Goal: Task Accomplishment & Management: Manage account settings

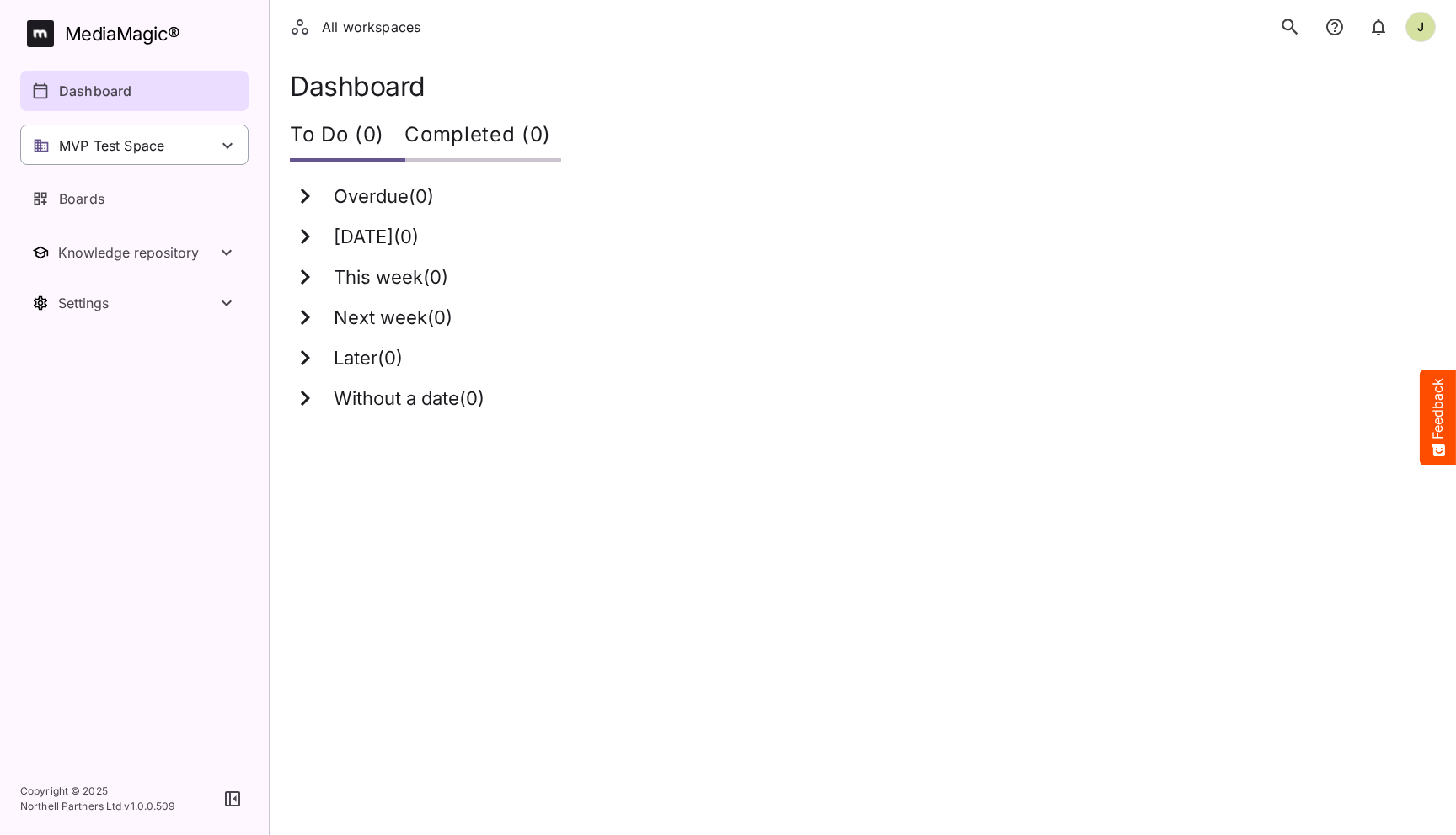
click at [188, 141] on div "MVP Test Space" at bounding box center [134, 144] width 228 height 41
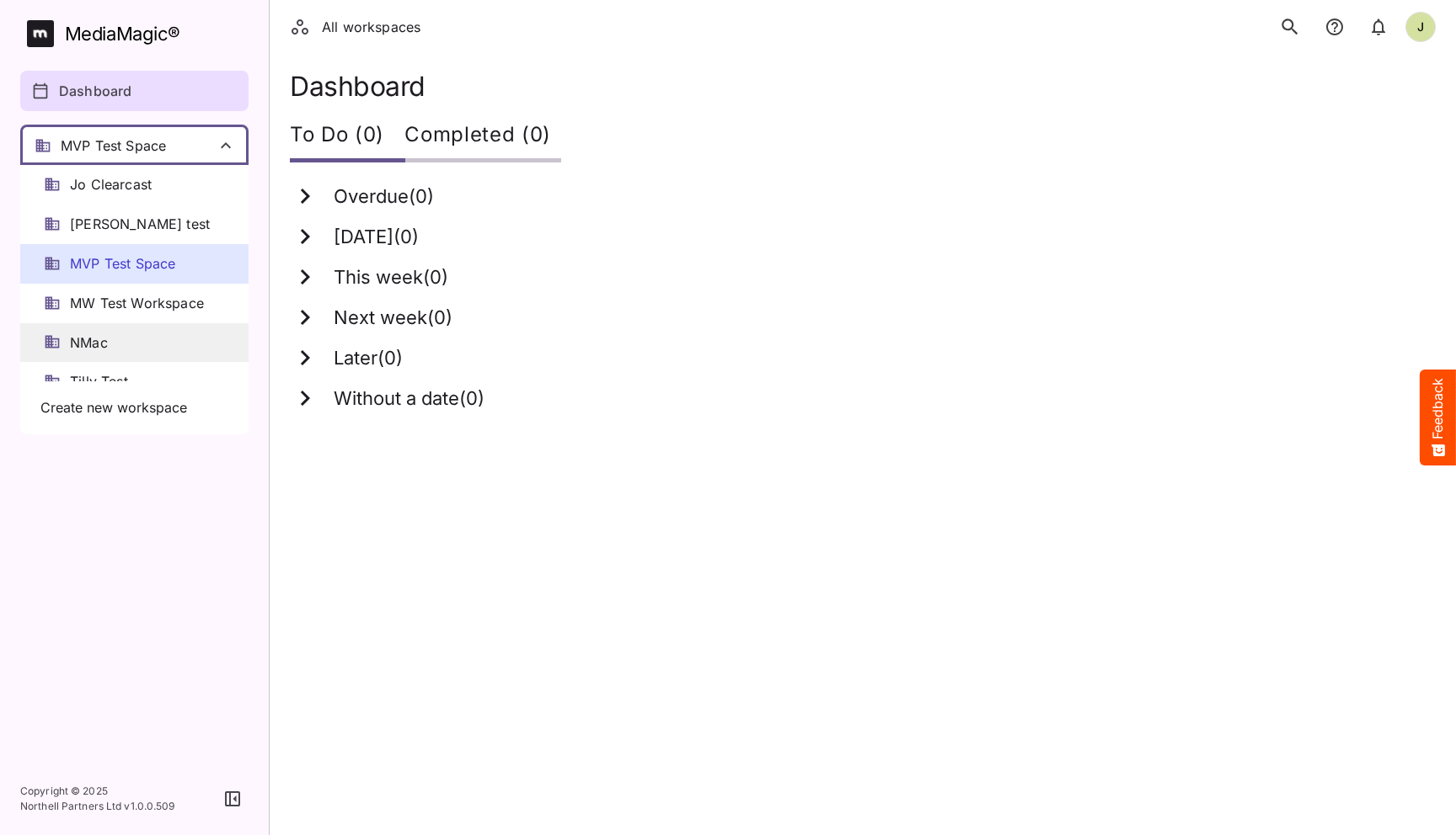
scroll to position [23, 0]
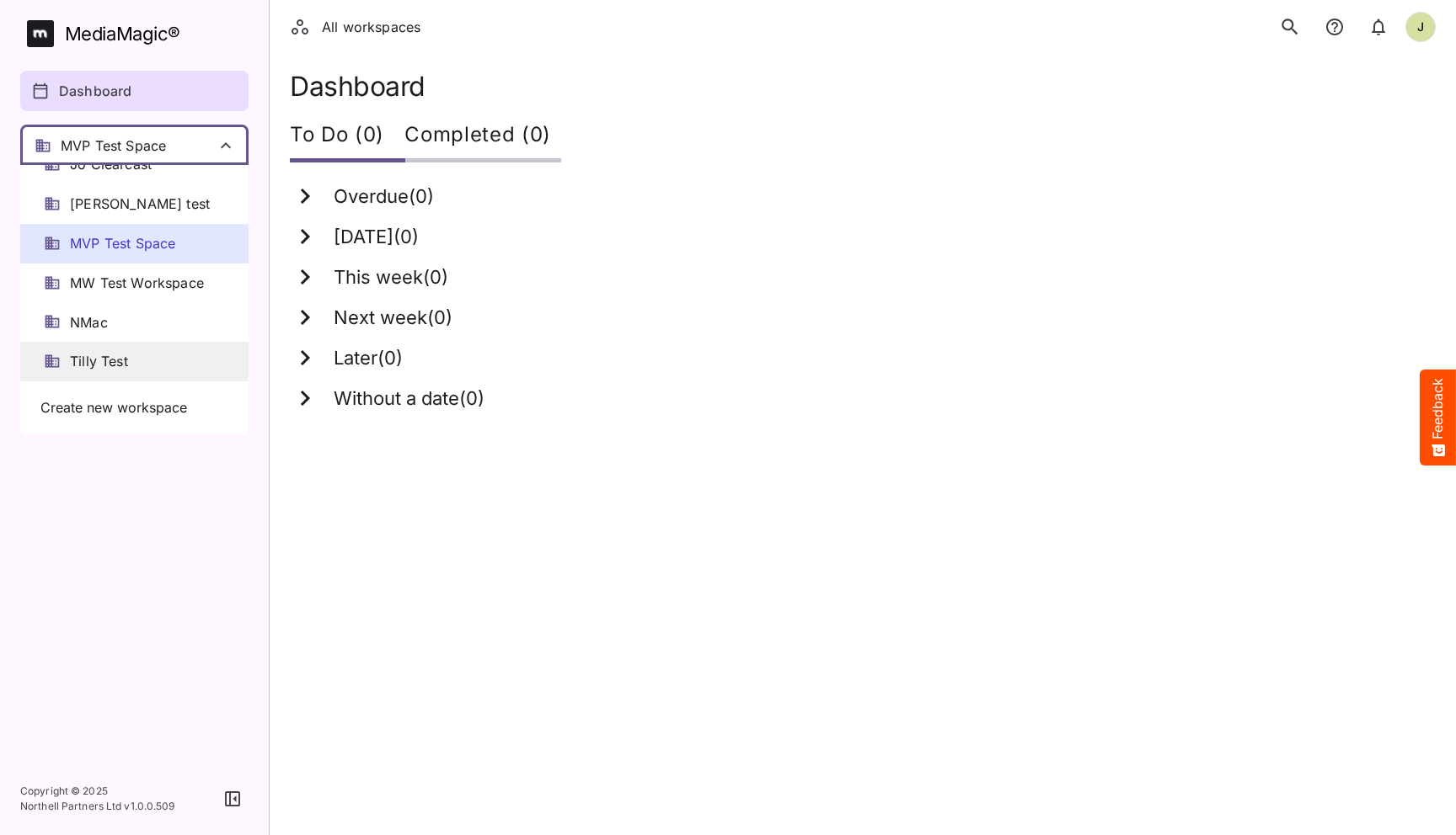
click at [125, 360] on span "Tilly Test" at bounding box center [99, 362] width 58 height 19
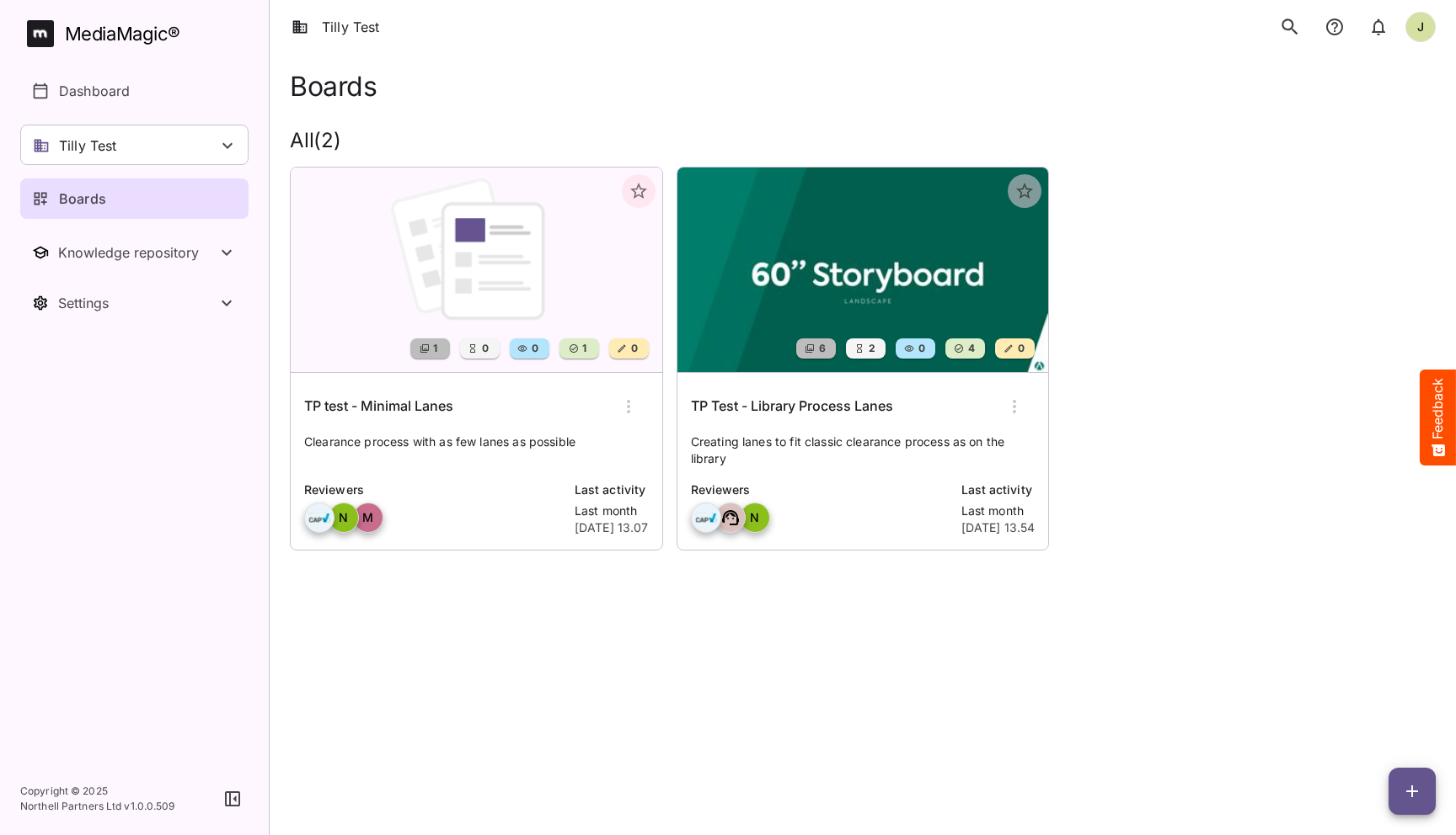
click at [509, 419] on div "TP test - Minimal Lanes" at bounding box center [476, 407] width 345 height 41
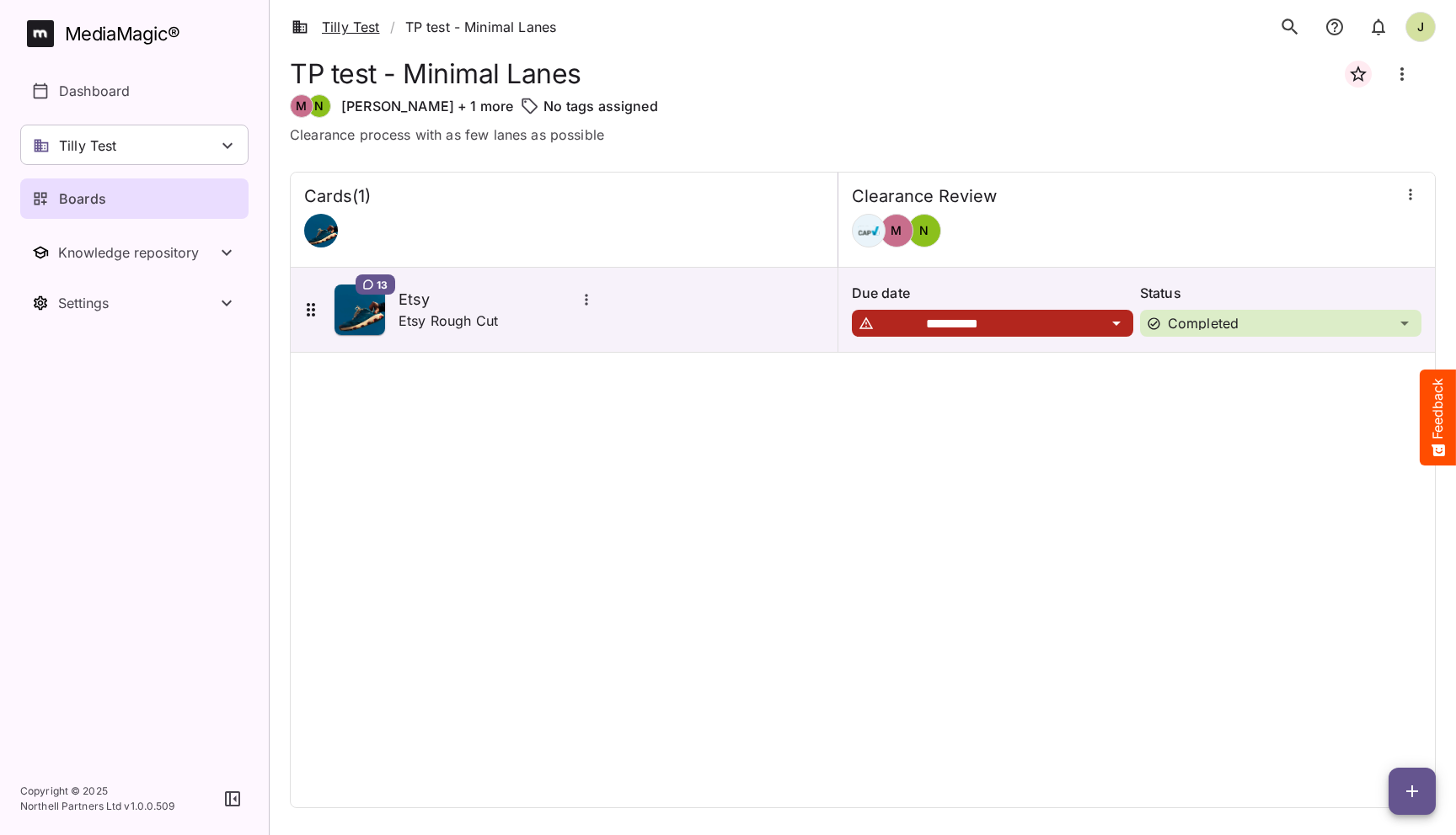
click at [360, 25] on link "Tilly Test" at bounding box center [335, 27] width 88 height 20
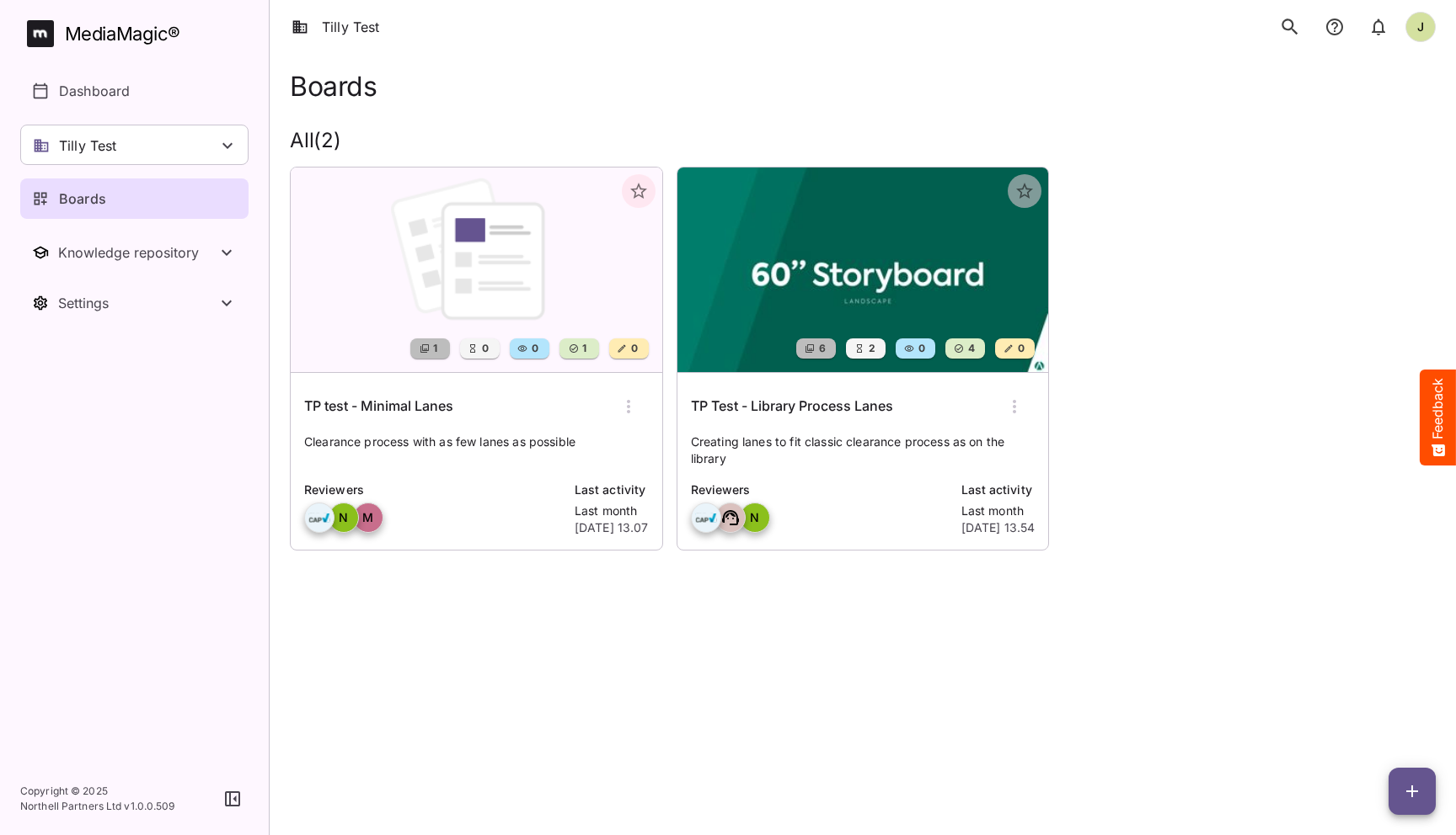
click at [808, 427] on div "TP Test - Library Process Lanes" at bounding box center [863, 407] width 345 height 41
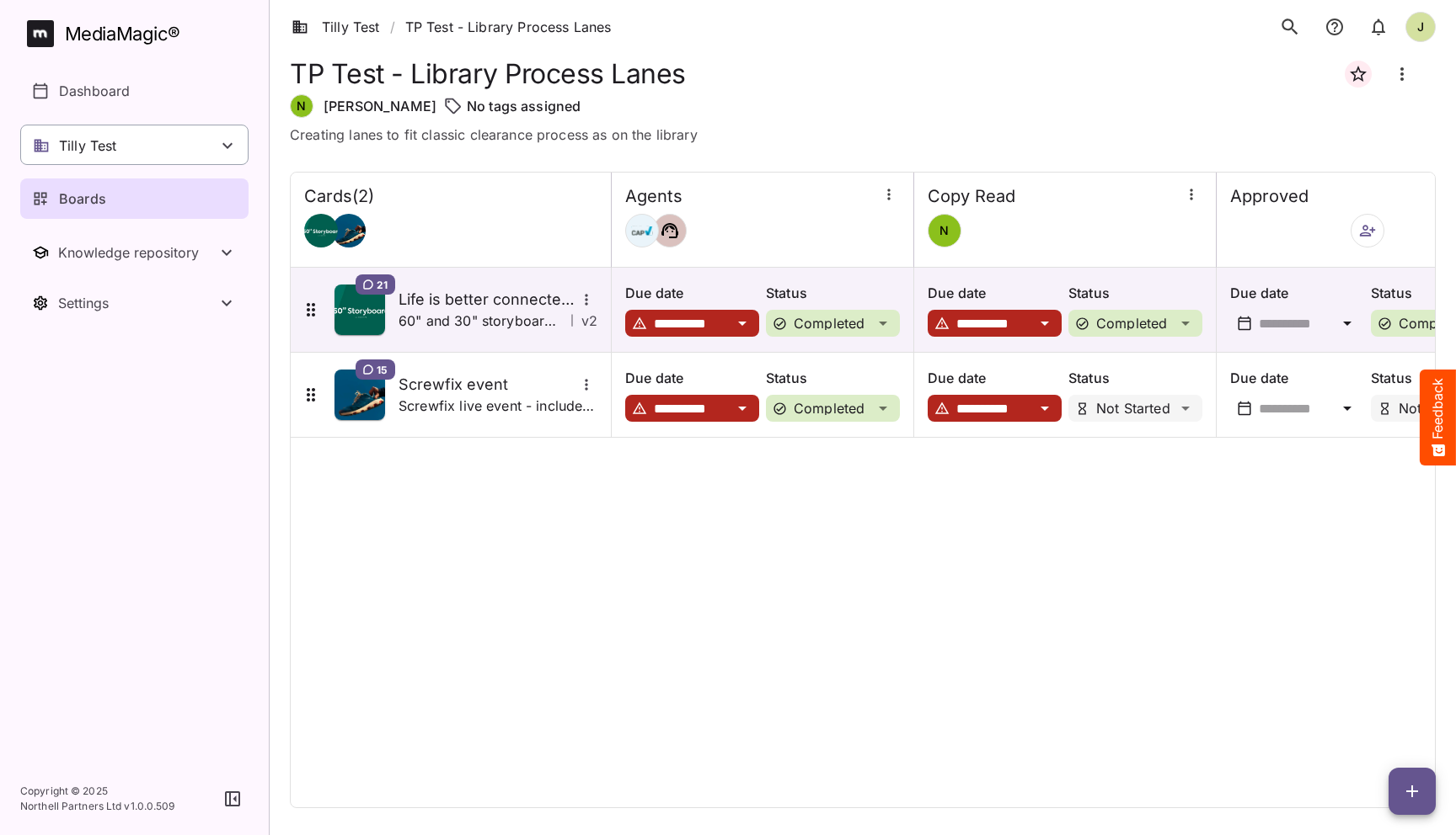
click at [226, 142] on icon at bounding box center [227, 145] width 20 height 20
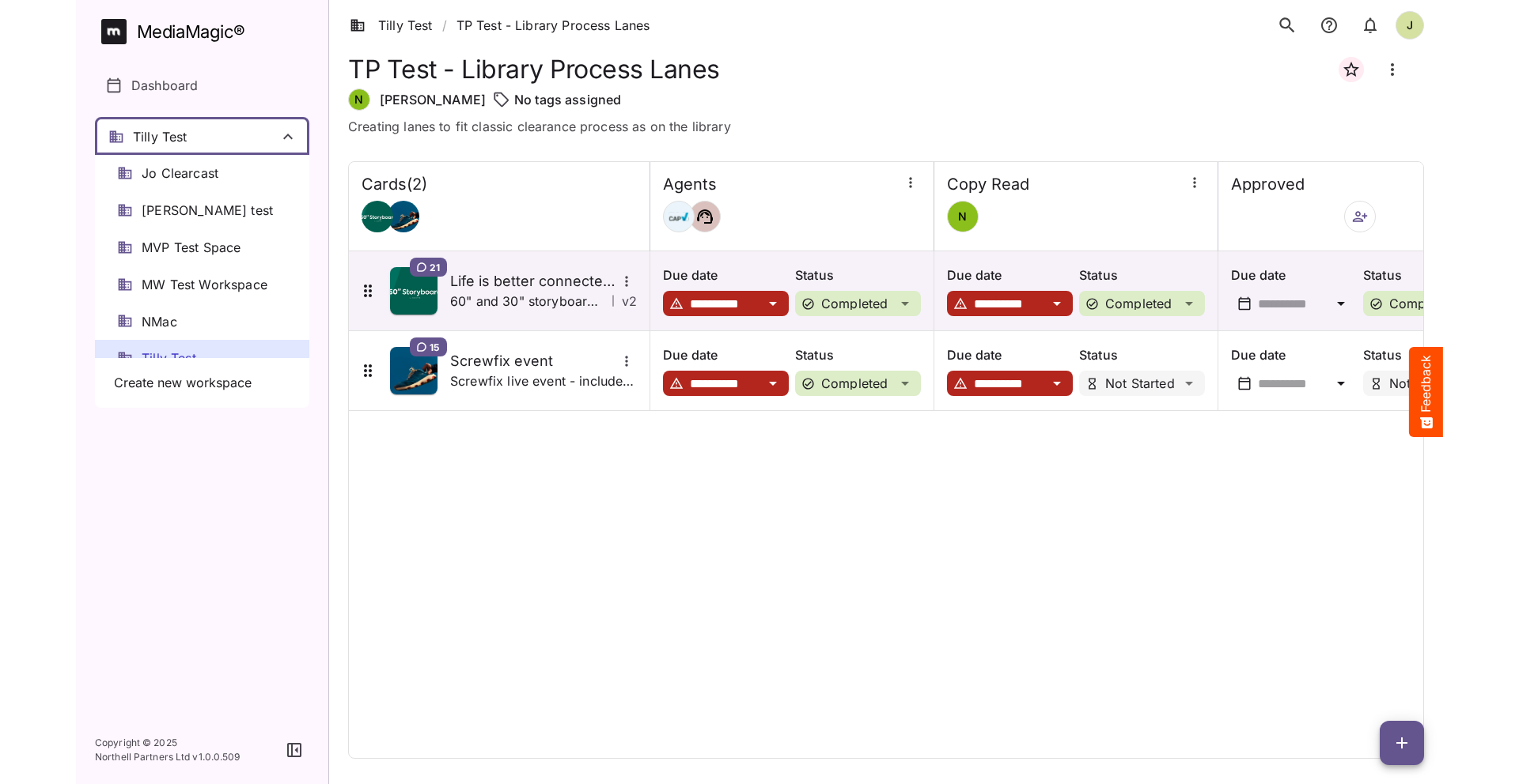
scroll to position [21, 0]
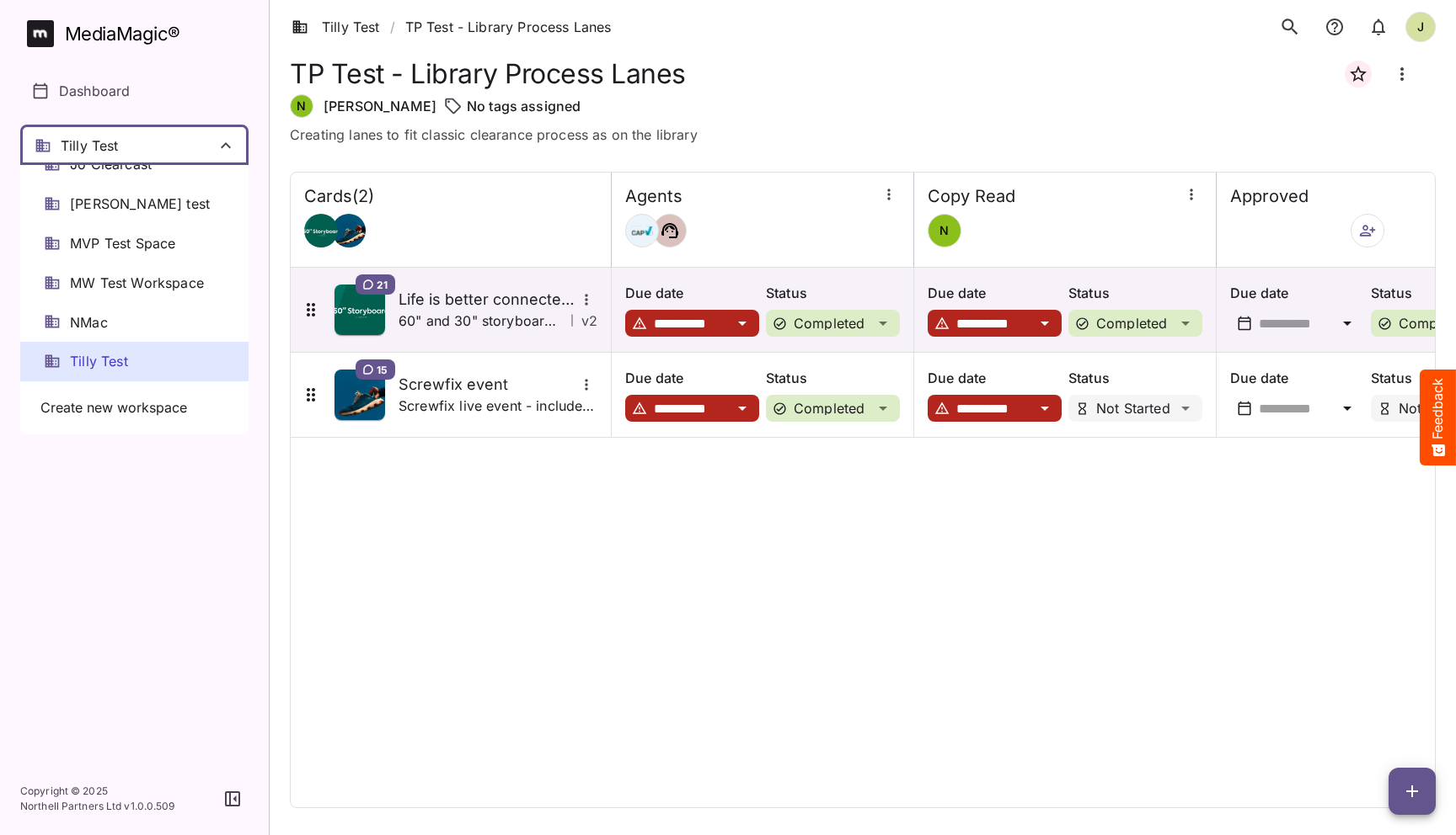
click at [488, 598] on div at bounding box center [728, 417] width 1456 height 835
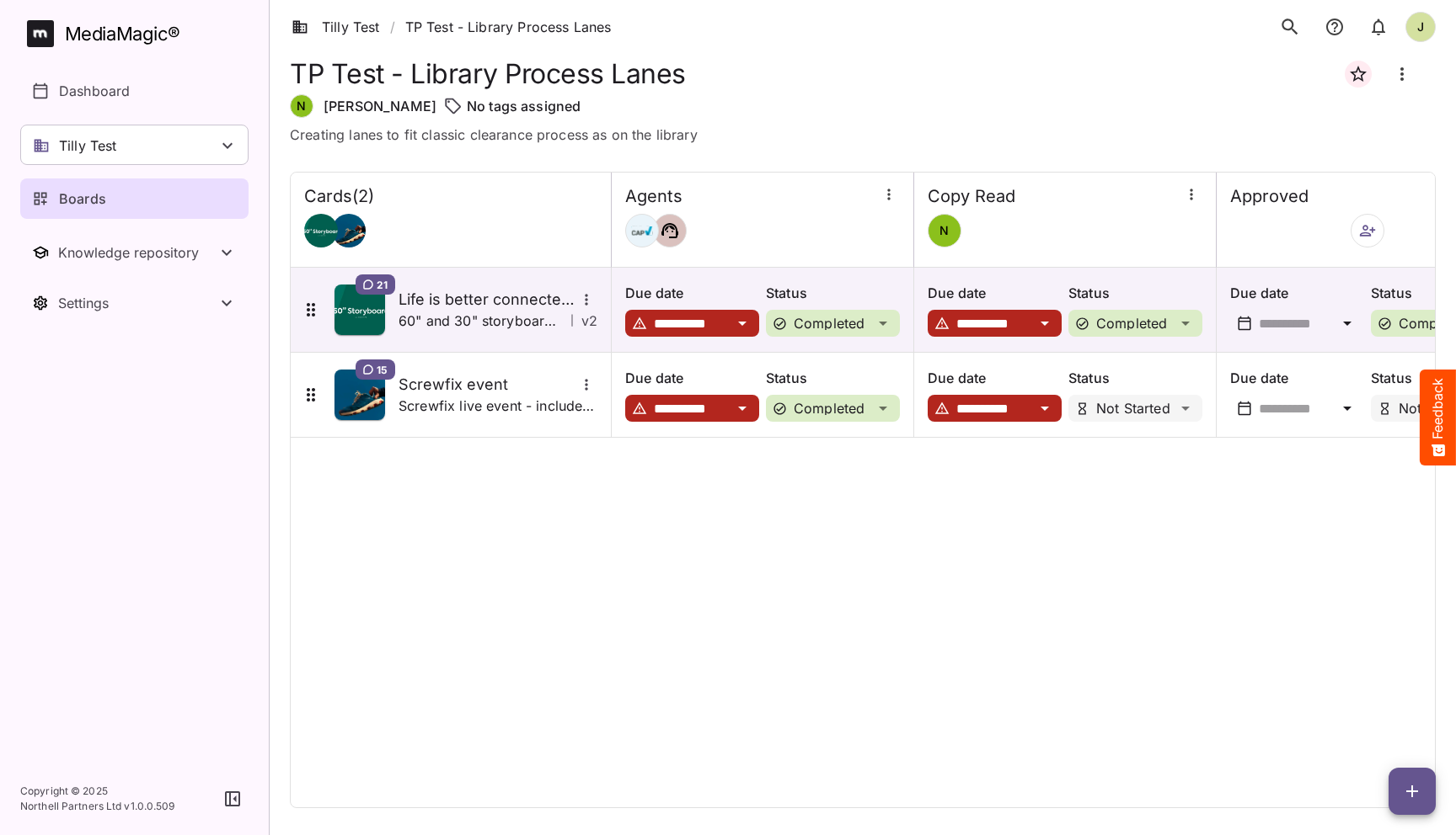
click at [1354, 226] on span "button" at bounding box center [1367, 231] width 26 height 17
click at [1258, 314] on p "Add new sidekick(s)" at bounding box center [1264, 314] width 132 height 20
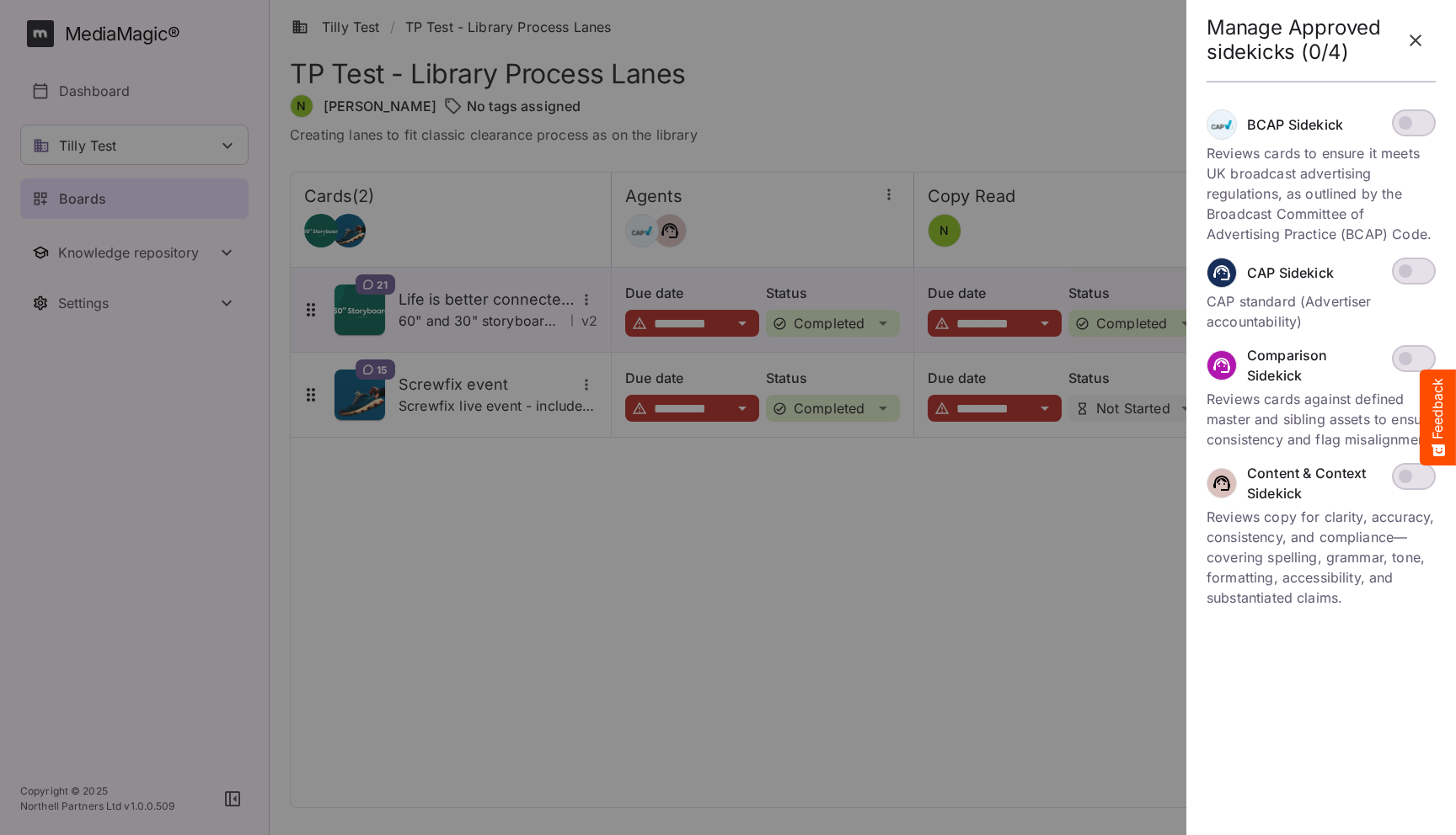
click at [1413, 41] on icon "button" at bounding box center [1415, 40] width 20 height 20
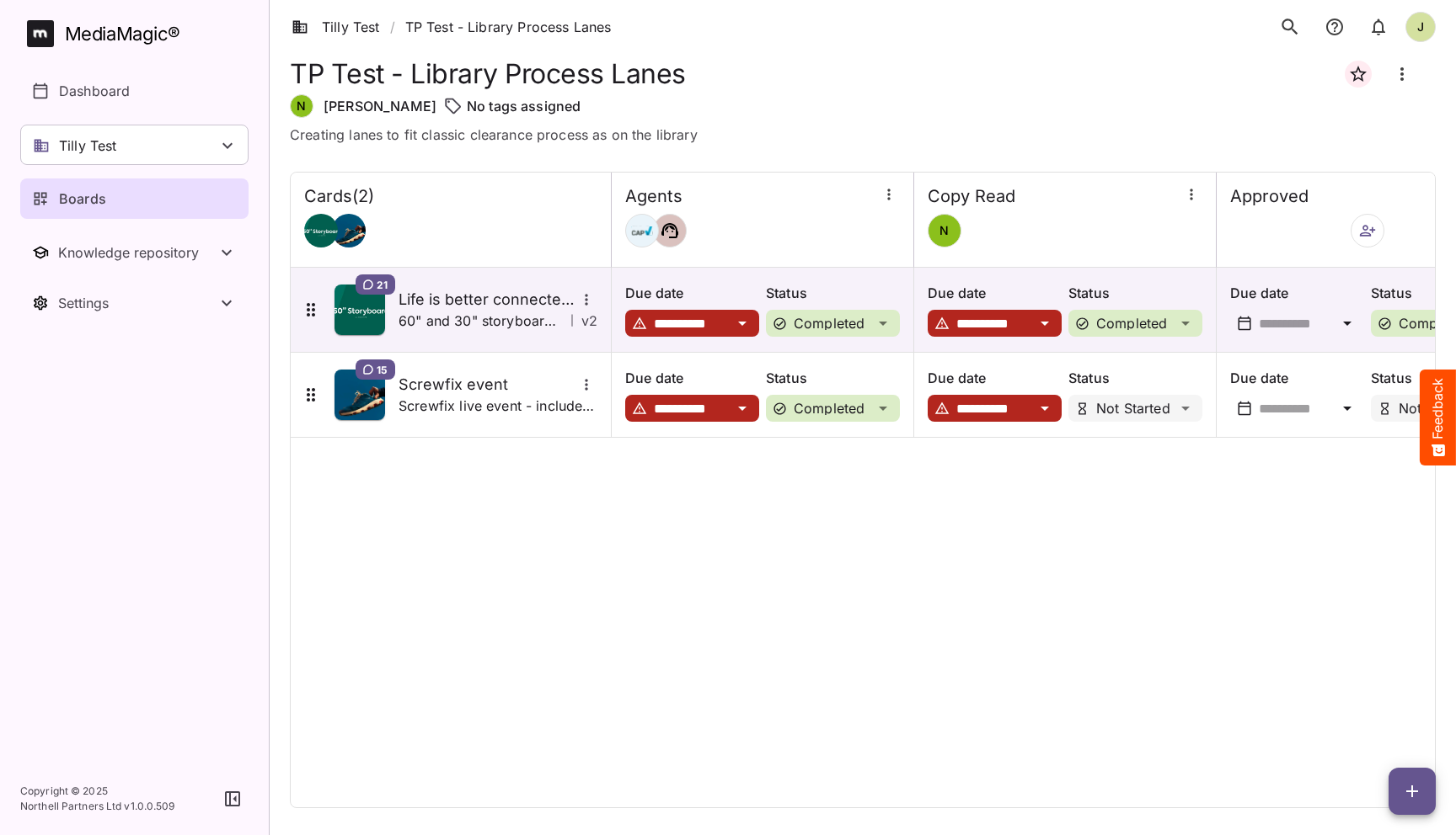
click at [749, 574] on div "**********" at bounding box center [863, 490] width 1146 height 636
click at [448, 612] on div "**********" at bounding box center [863, 490] width 1146 height 636
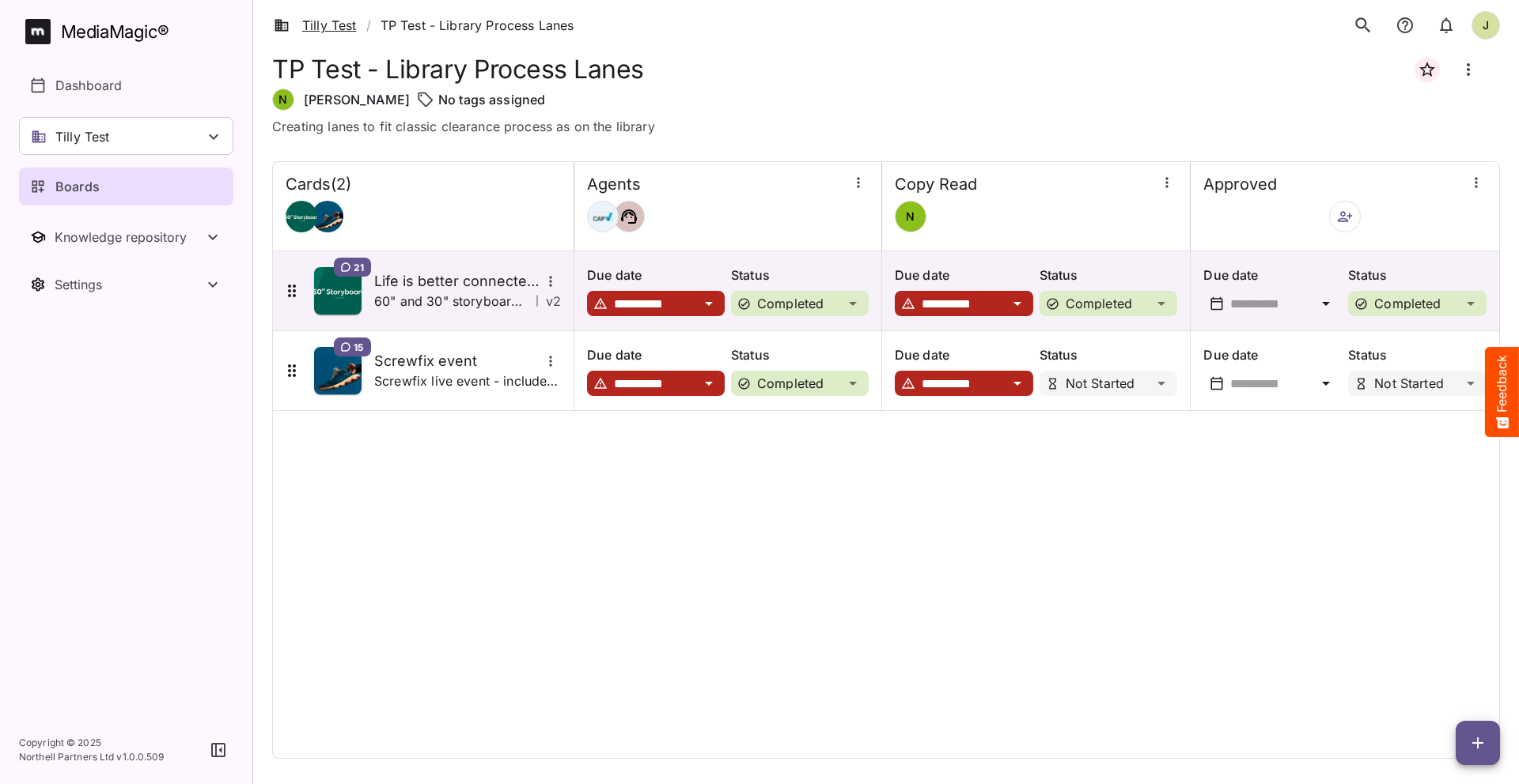
click at [324, 28] on link "Tilly Test" at bounding box center [315, 25] width 83 height 19
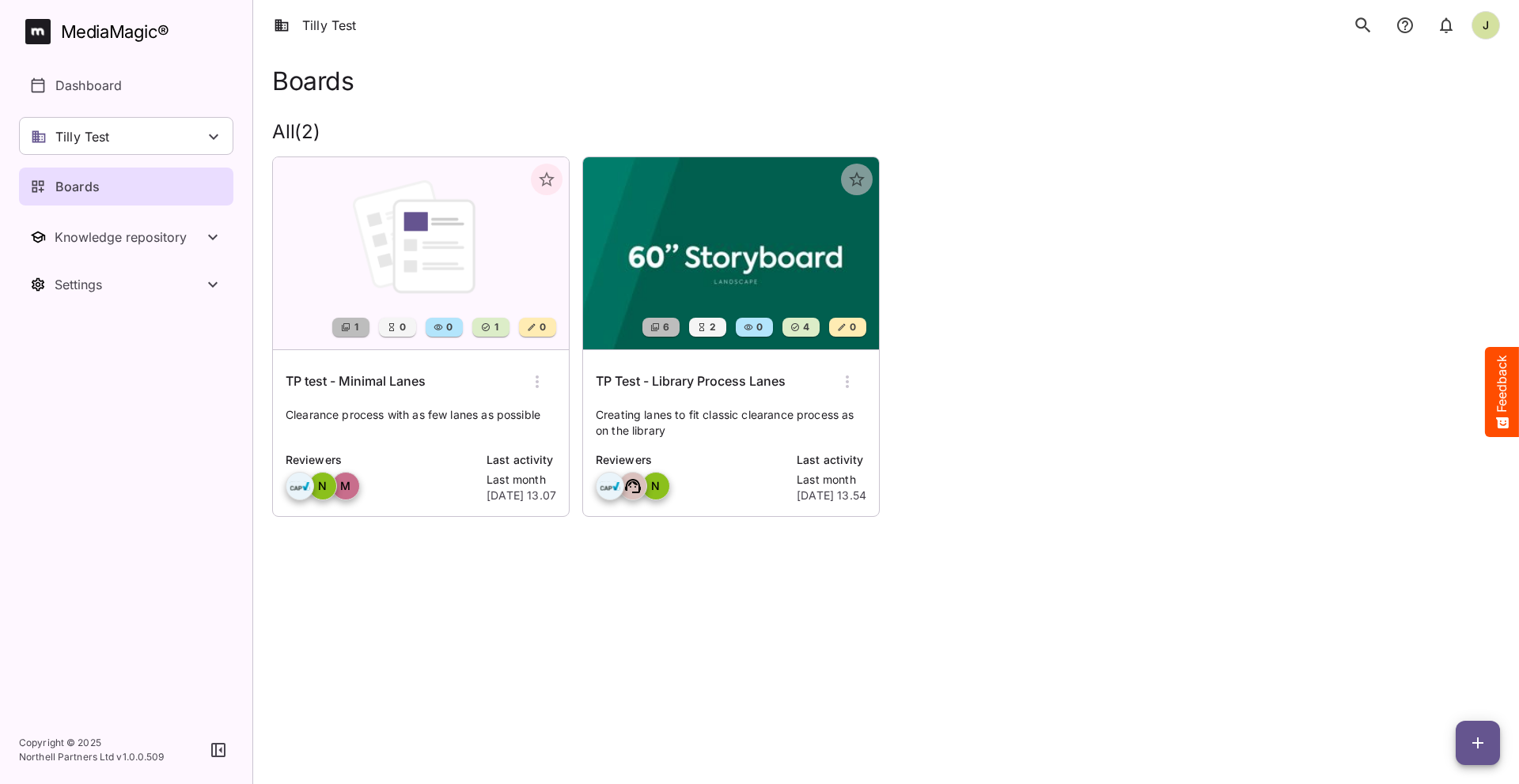
click at [450, 389] on div "TP test - Minimal Lanes" at bounding box center [420, 382] width 270 height 38
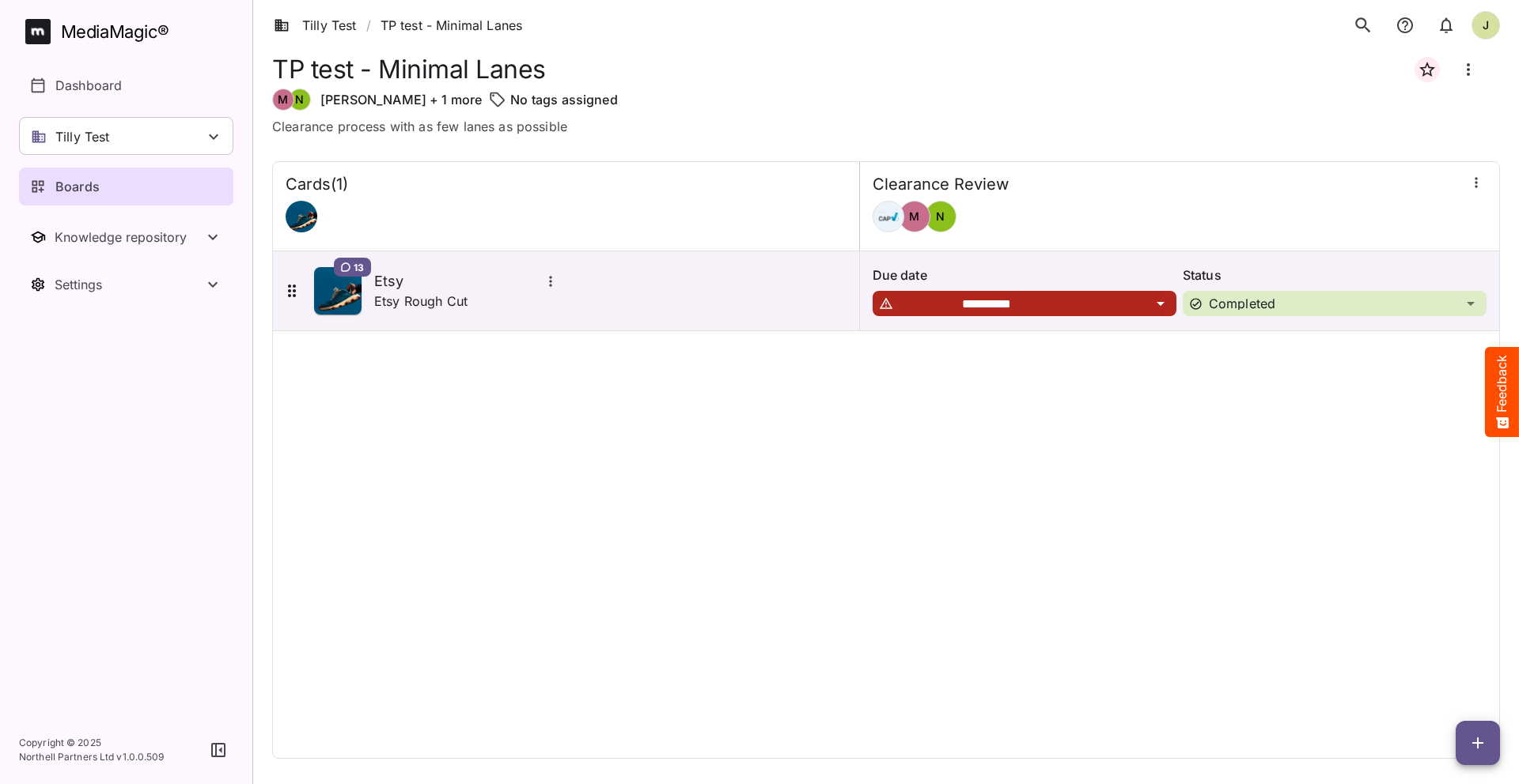
click at [357, 26] on li "/" at bounding box center [369, 25] width 24 height 19
click at [333, 25] on link "Tilly Test" at bounding box center [315, 25] width 83 height 19
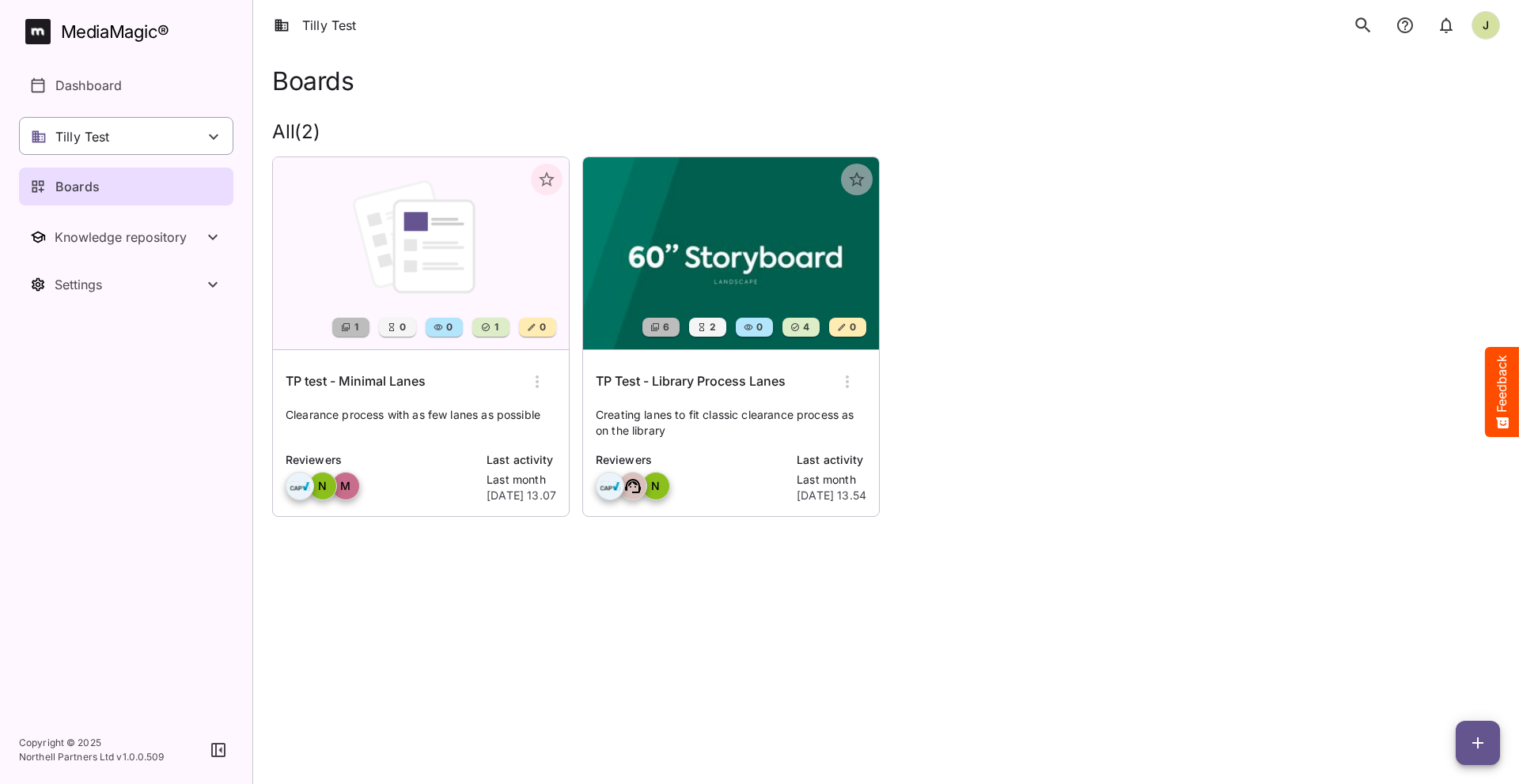
click at [188, 136] on div "Tilly Test" at bounding box center [126, 136] width 214 height 38
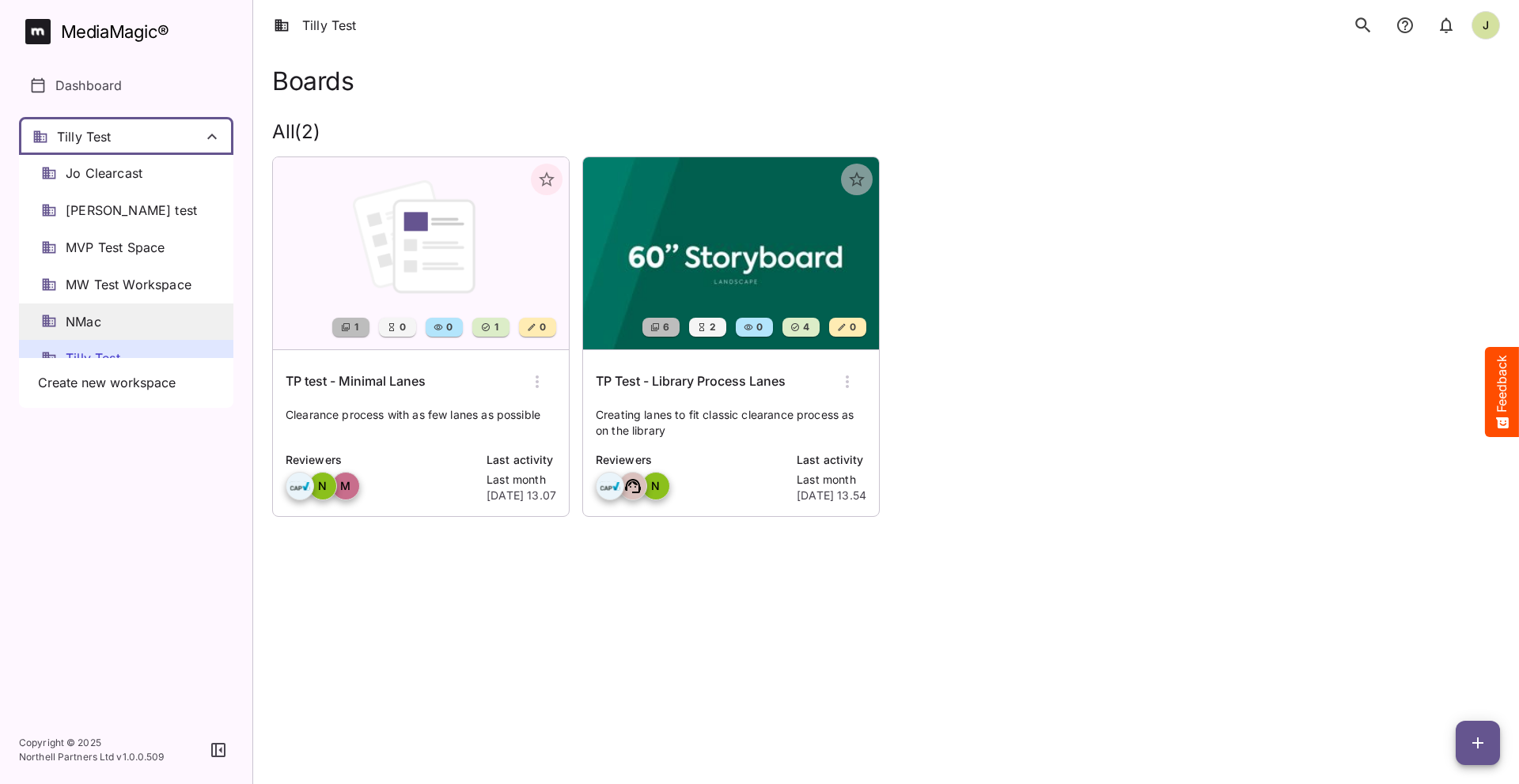
click at [128, 313] on div "NMac" at bounding box center [126, 322] width 214 height 37
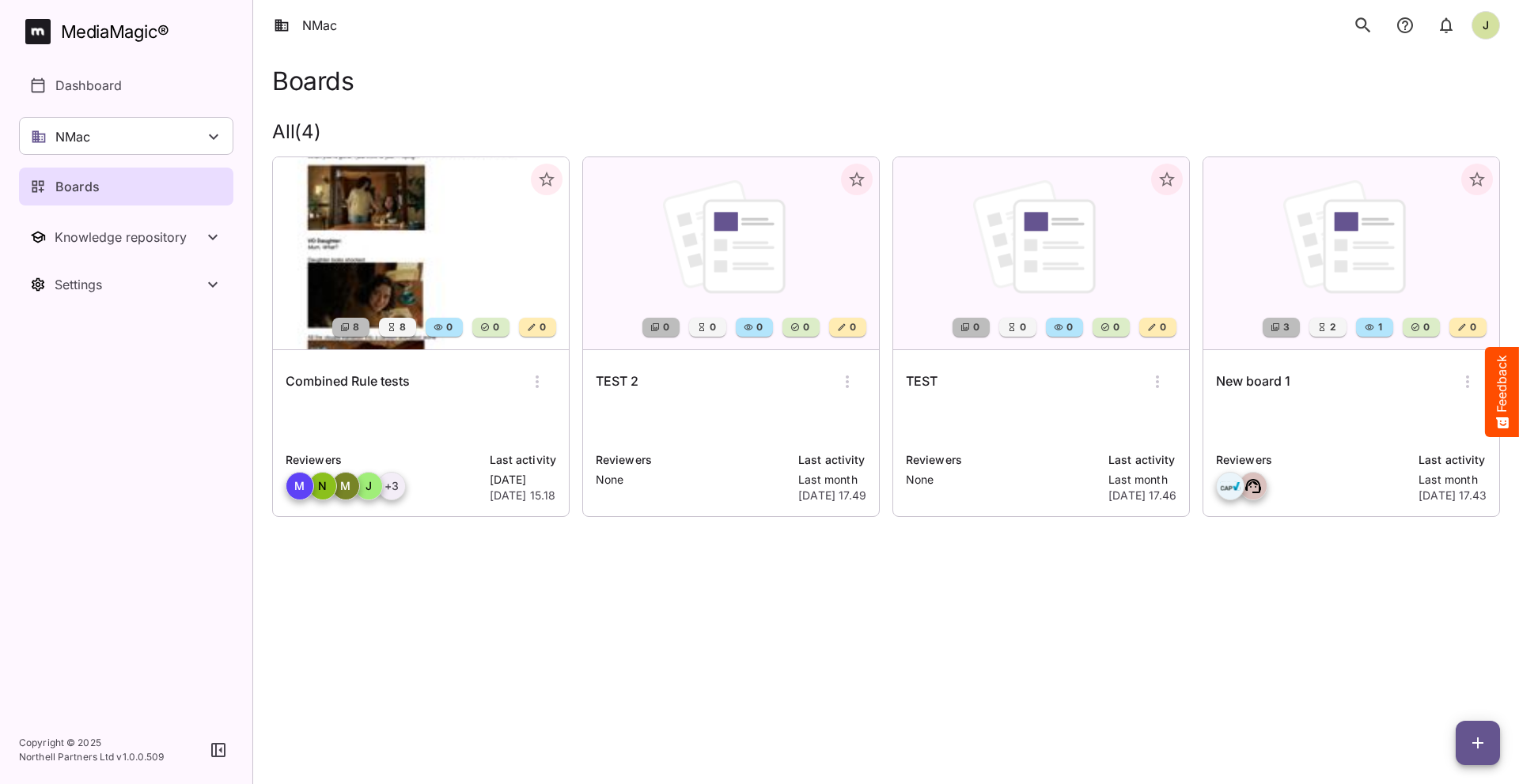
click at [436, 394] on div "Combined Rule tests" at bounding box center [420, 382] width 270 height 38
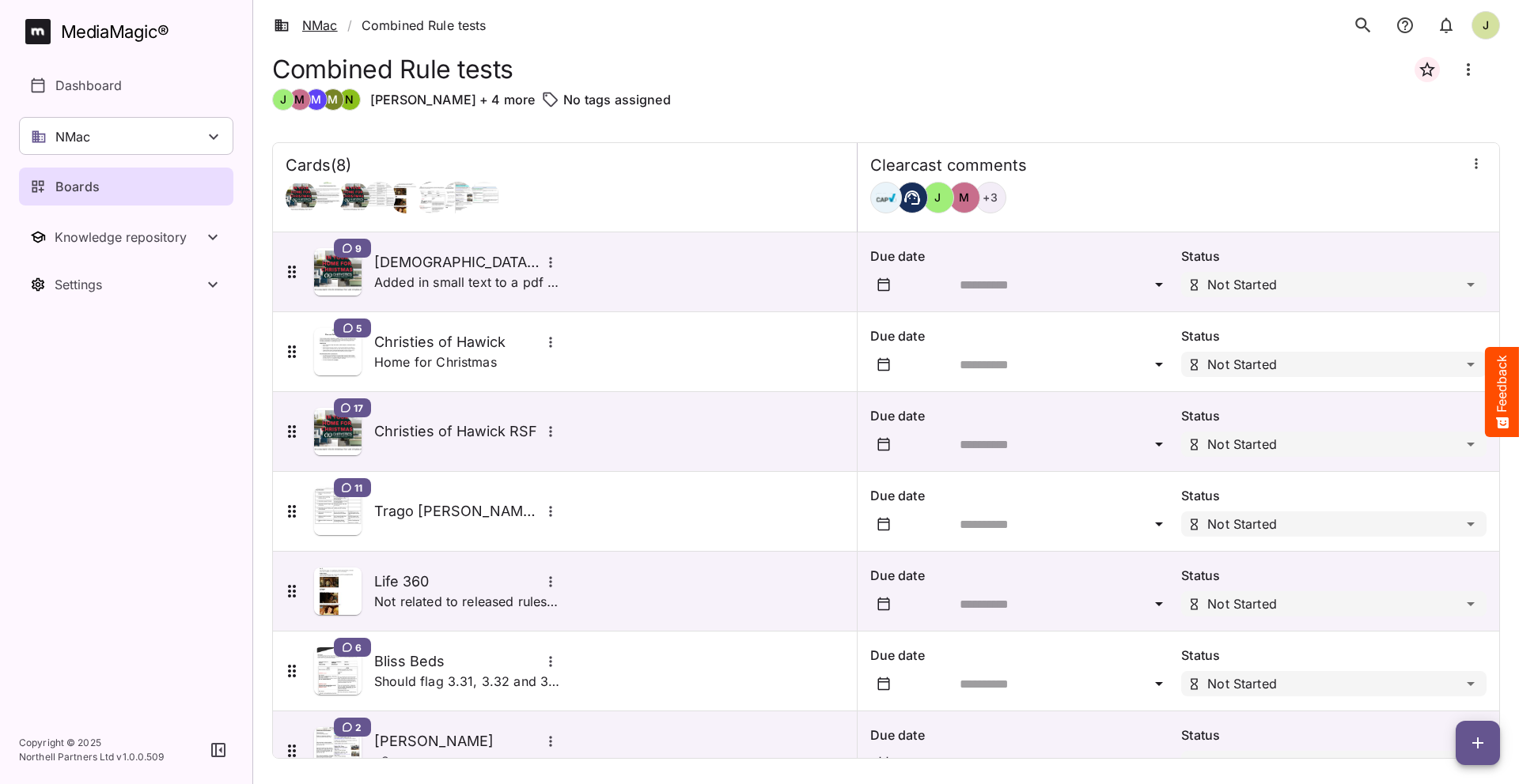
click at [324, 27] on link "NMac" at bounding box center [306, 25] width 64 height 19
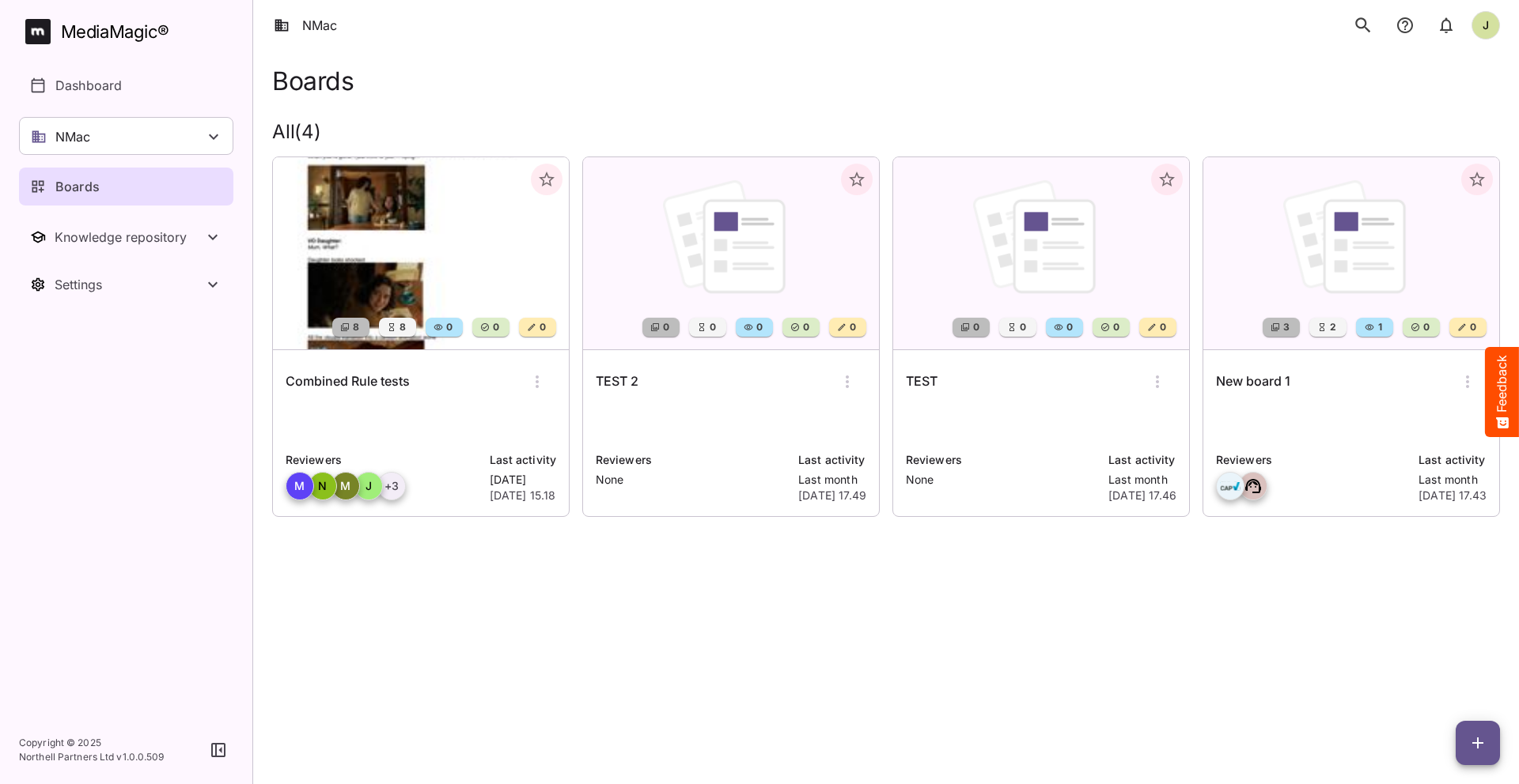
click at [784, 561] on html "NMac J MediaMagic ® Dashboard NMac Jo Clearcast Martin test MVP Test Space MW T…" at bounding box center [760, 280] width 1519 height 561
click at [1258, 393] on div "New board 1" at bounding box center [1351, 382] width 270 height 38
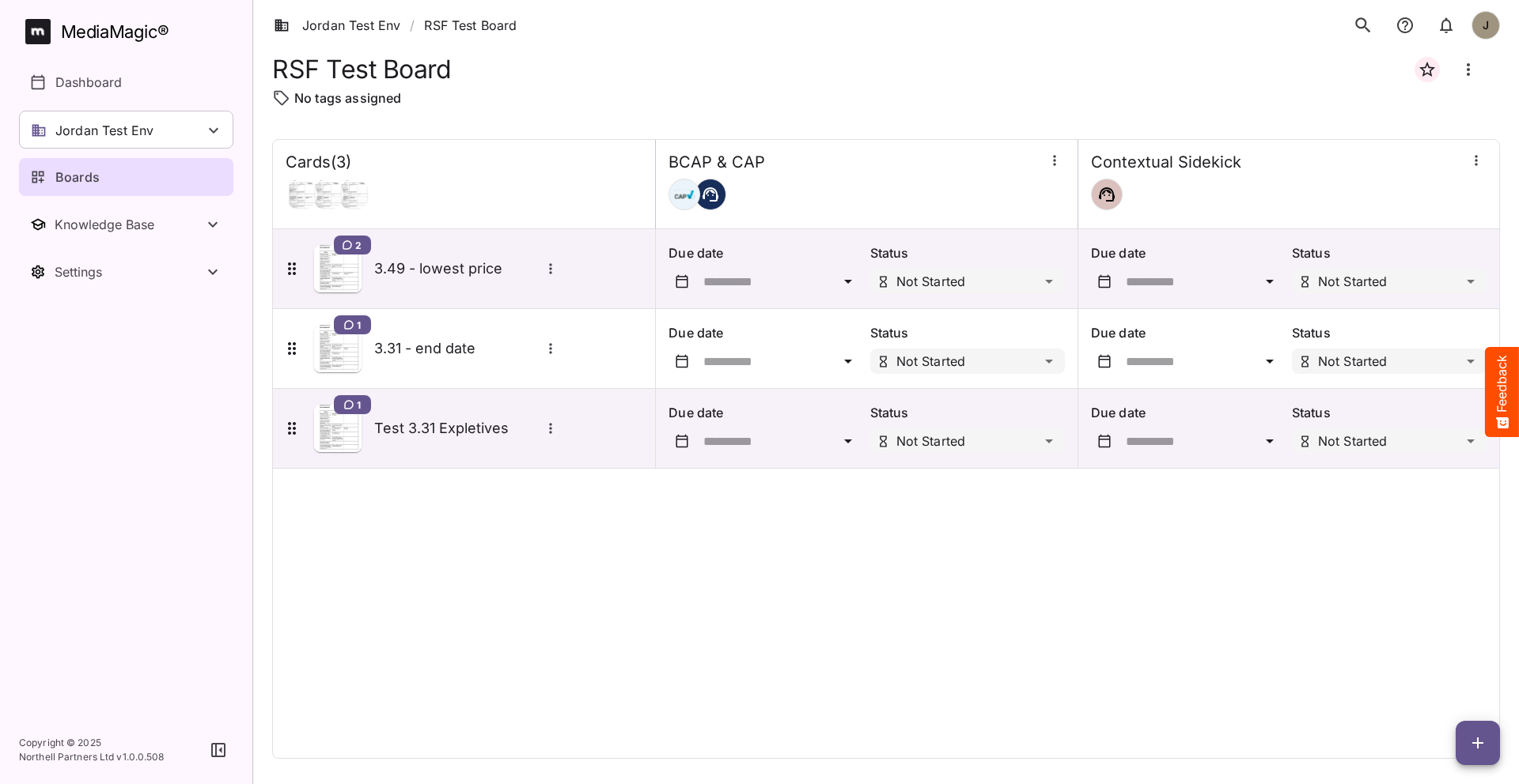
click at [1478, 158] on icon "button" at bounding box center [1476, 161] width 16 height 16
click at [1399, 271] on p "Manage sidekicks" at bounding box center [1392, 268] width 111 height 19
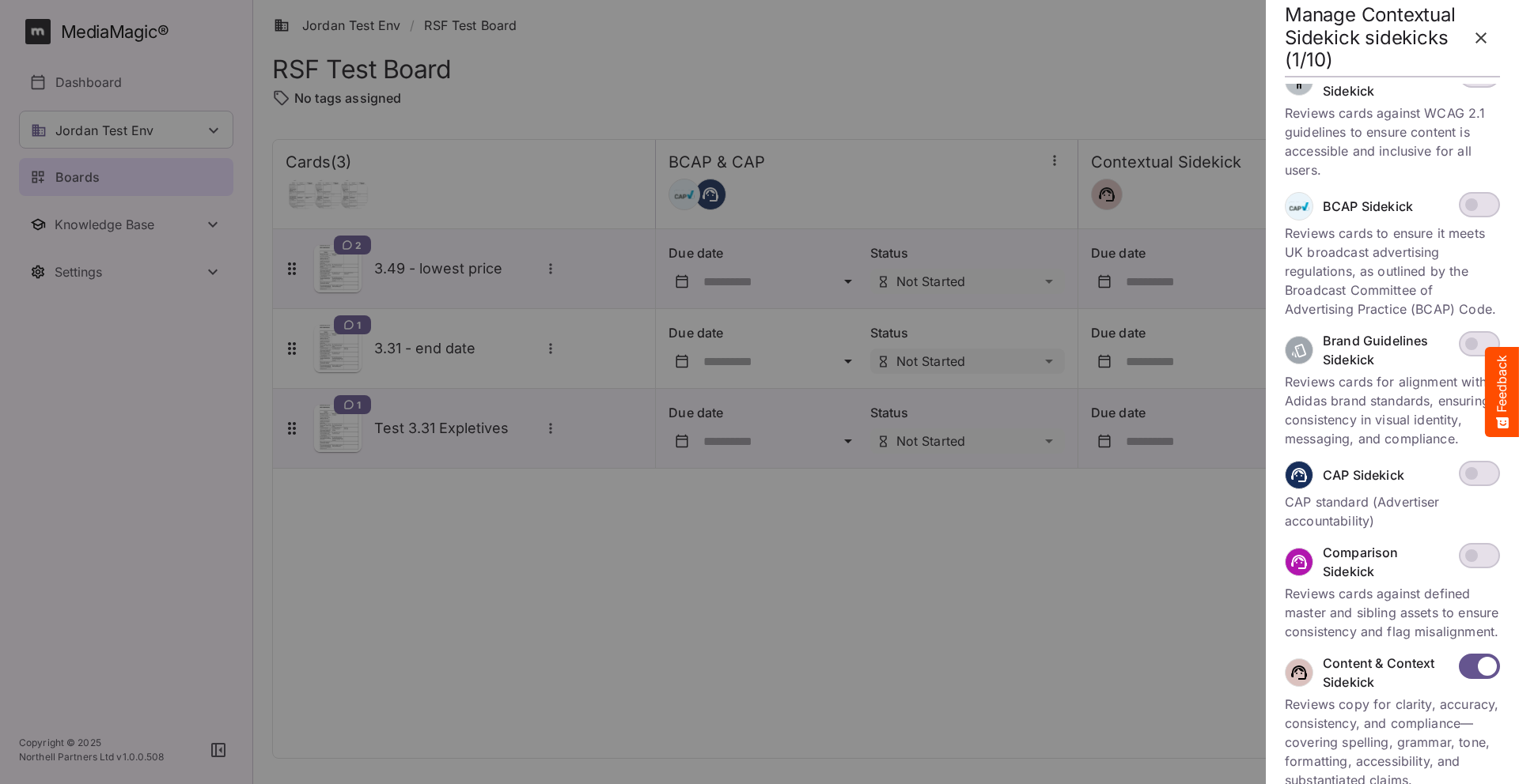
scroll to position [200, 0]
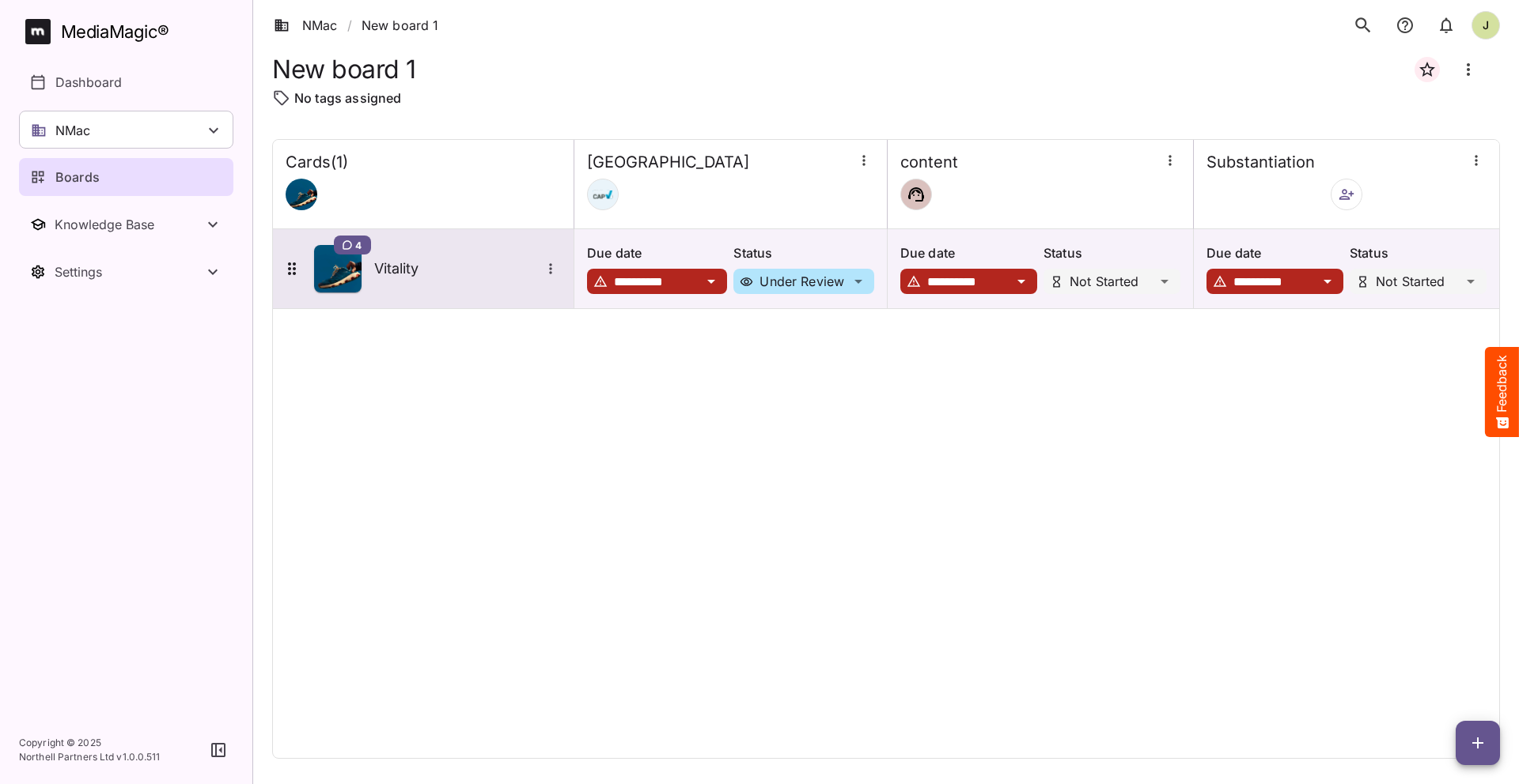
click at [442, 297] on div "4 Vitality" at bounding box center [423, 268] width 301 height 79
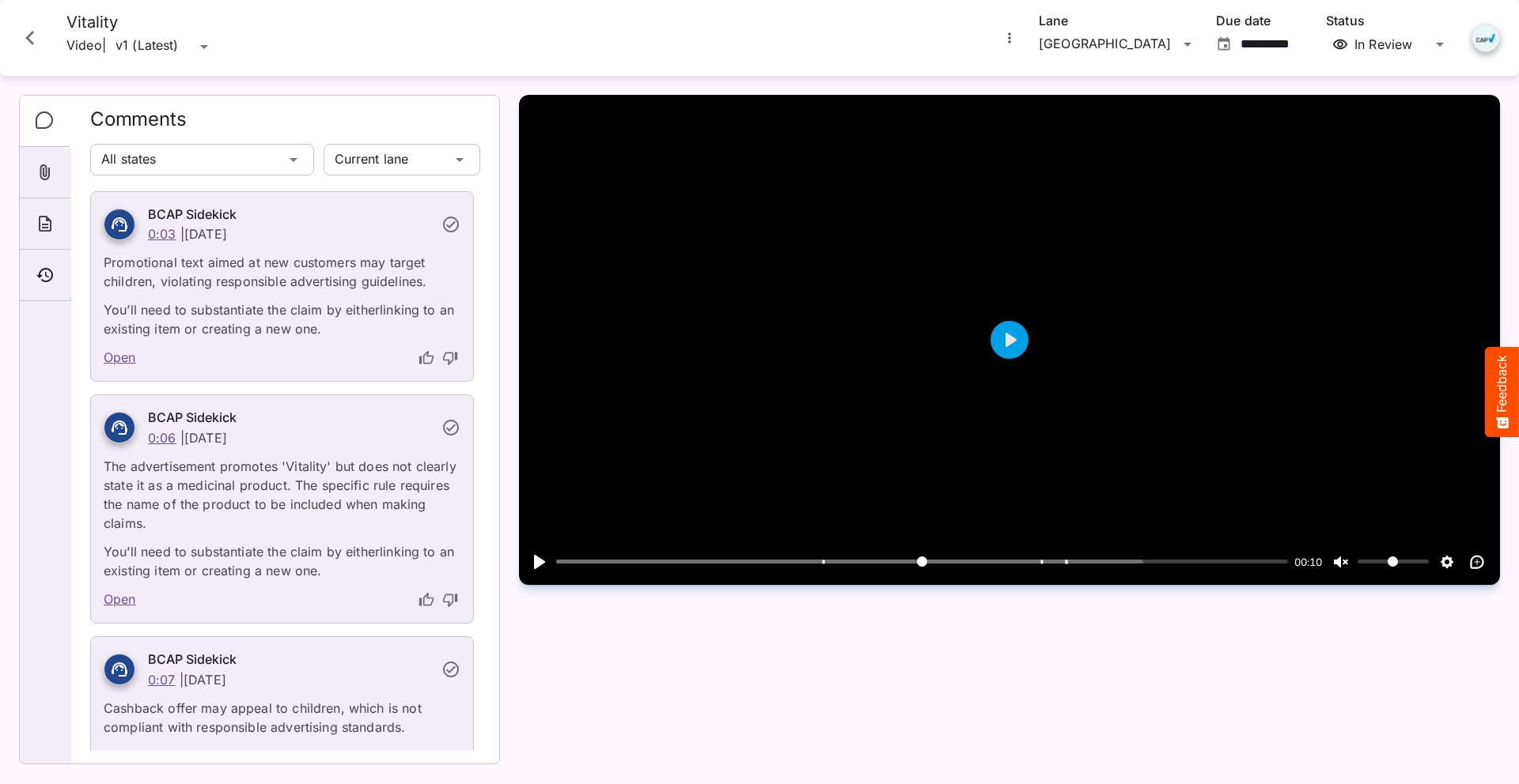
click at [38, 39] on icon "Close card" at bounding box center [30, 38] width 29 height 29
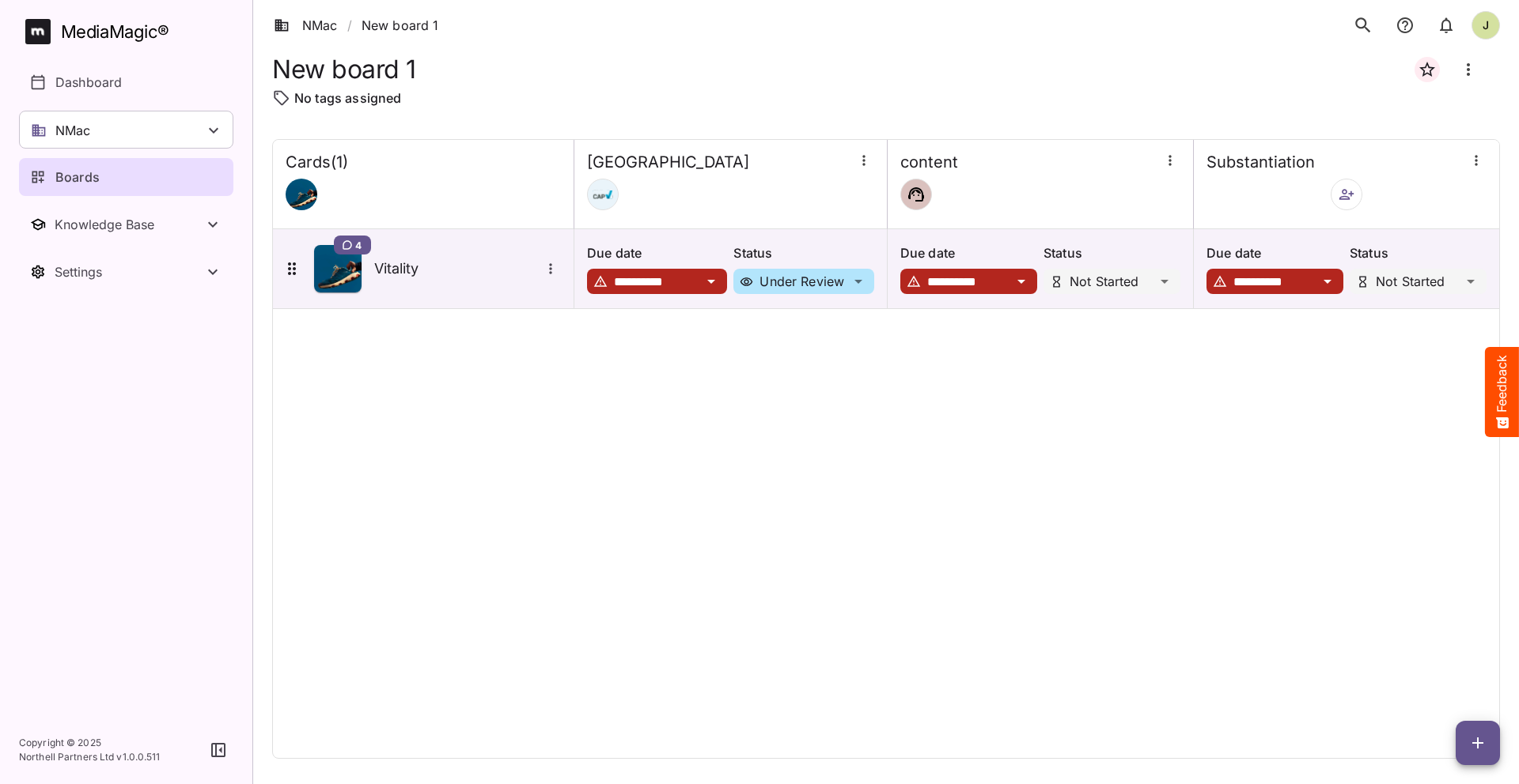
click at [1344, 199] on icon "button" at bounding box center [1347, 194] width 16 height 16
click at [1389, 283] on div "Add new sidekick(s)" at bounding box center [1411, 273] width 137 height 31
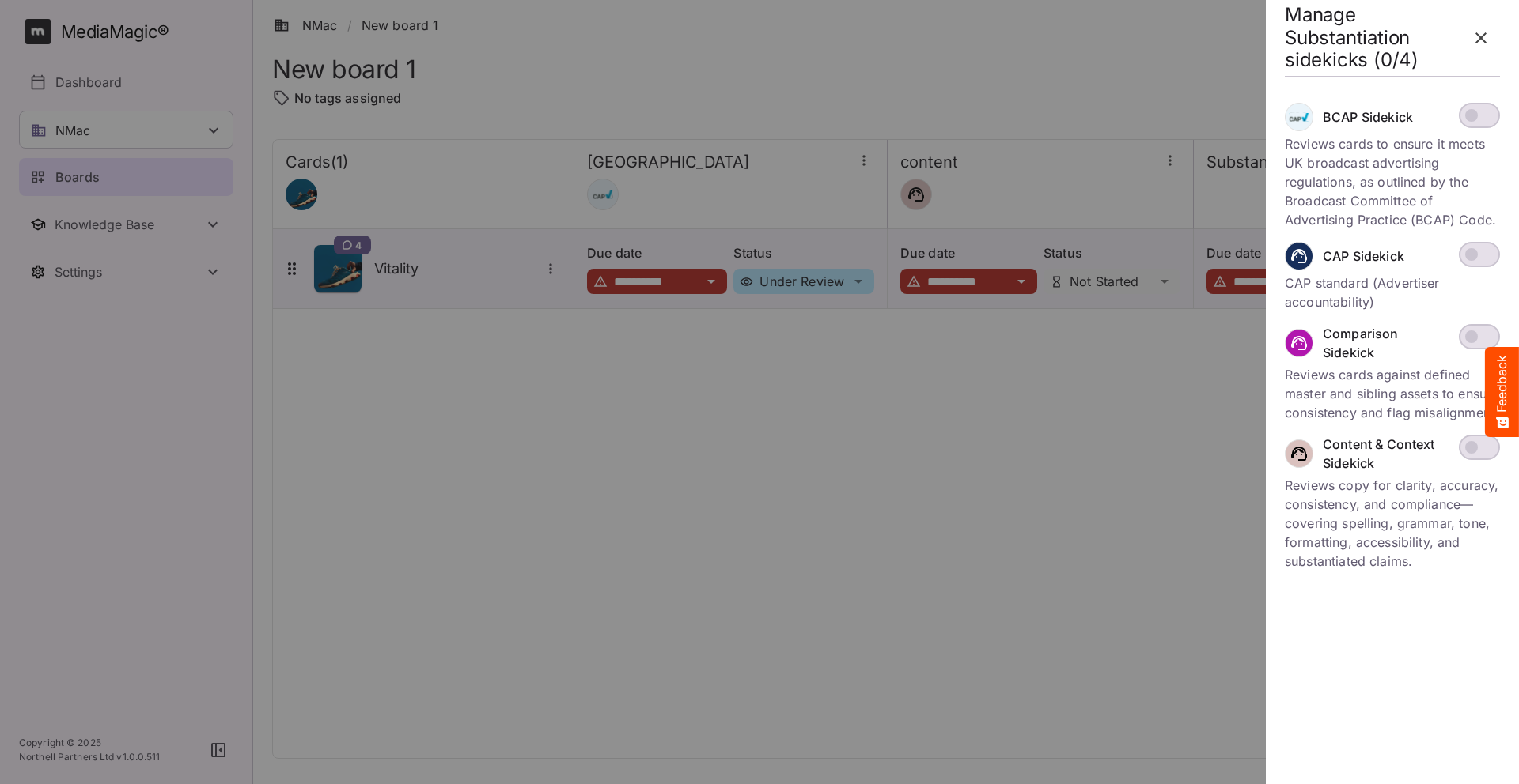
drag, startPoint x: 1367, startPoint y: 428, endPoint x: 1307, endPoint y: 380, distance: 76.8
click at [1307, 380] on p "Reviews cards against defined master and sibling assets to ensure consistency a…" at bounding box center [1392, 394] width 215 height 57
drag, startPoint x: 1307, startPoint y: 380, endPoint x: 1328, endPoint y: 394, distance: 25.2
click at [1328, 394] on p "Reviews cards against defined master and sibling assets to ensure consistency a…" at bounding box center [1392, 394] width 215 height 57
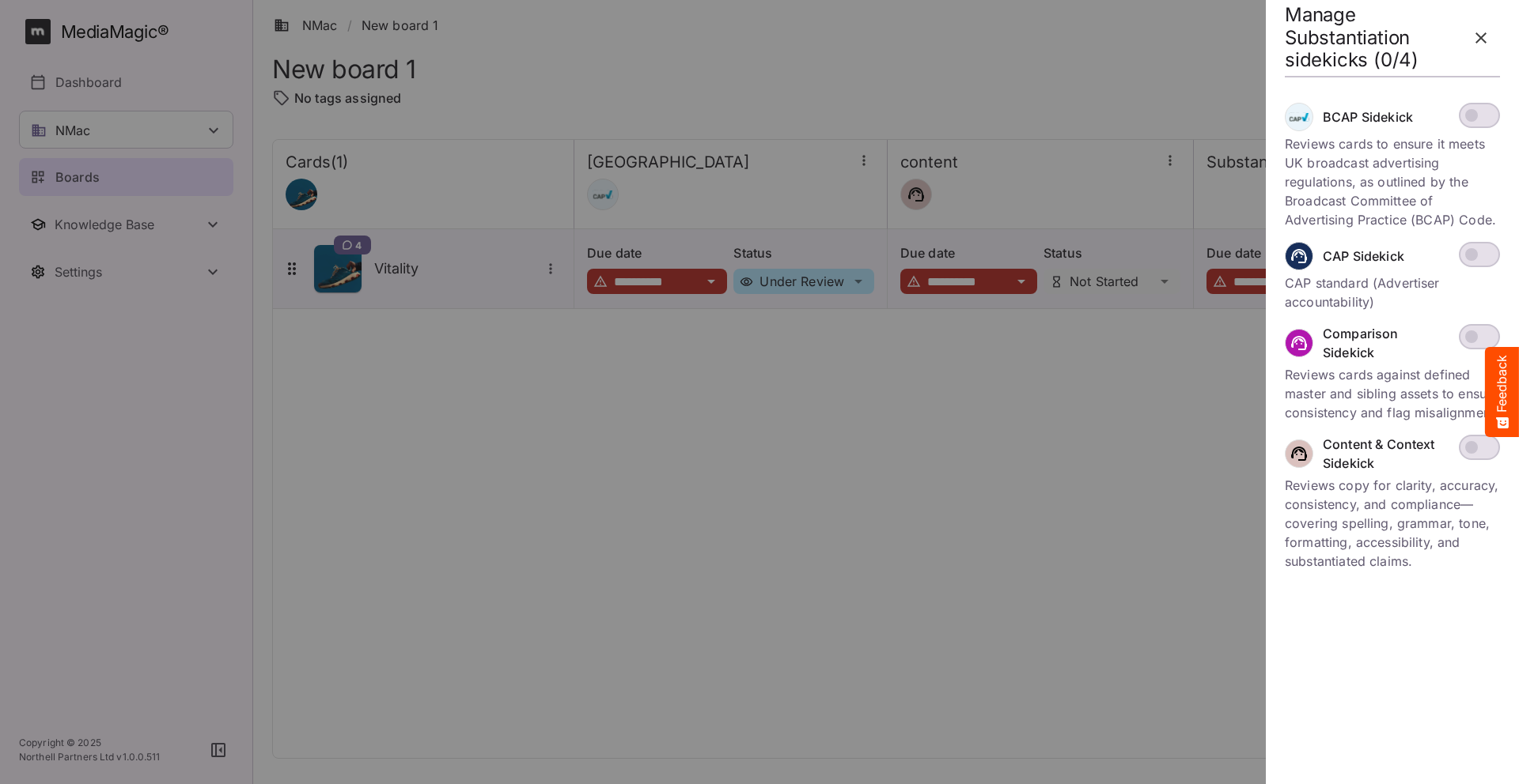
drag, startPoint x: 1430, startPoint y: 586, endPoint x: 1281, endPoint y: 523, distance: 161.8
click at [1281, 523] on form "BCAP Sidekick Reviews cards to ensure it meets UK broadcast advertising regulat…" at bounding box center [1391, 342] width 240 height 481
drag, startPoint x: 1284, startPoint y: 501, endPoint x: 1415, endPoint y: 575, distance: 150.5
click at [1416, 575] on form "BCAP Sidekick Reviews cards to ensure it meets UK broadcast advertising regulat…" at bounding box center [1391, 342] width 240 height 481
drag, startPoint x: 1415, startPoint y: 575, endPoint x: 1322, endPoint y: 543, distance: 98.4
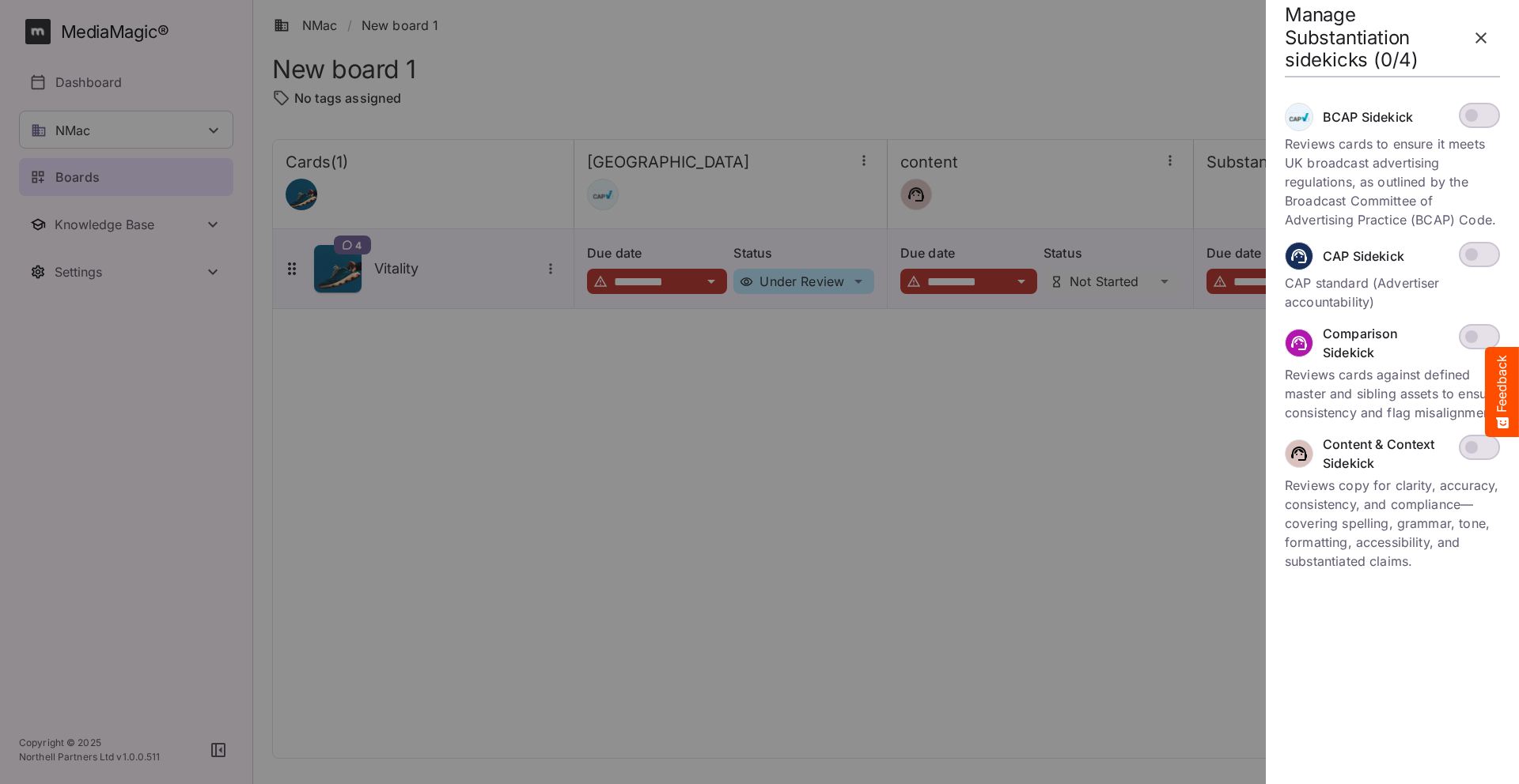
click at [1322, 543] on p "Reviews copy for clarity, accuracy, consistency, and compliance—covering spelli…" at bounding box center [1392, 524] width 215 height 95
drag, startPoint x: 1326, startPoint y: 504, endPoint x: 1335, endPoint y: 569, distance: 65.6
click at [1335, 569] on p "Reviews copy for clarity, accuracy, consistency, and compliance—covering spelli…" at bounding box center [1392, 524] width 215 height 95
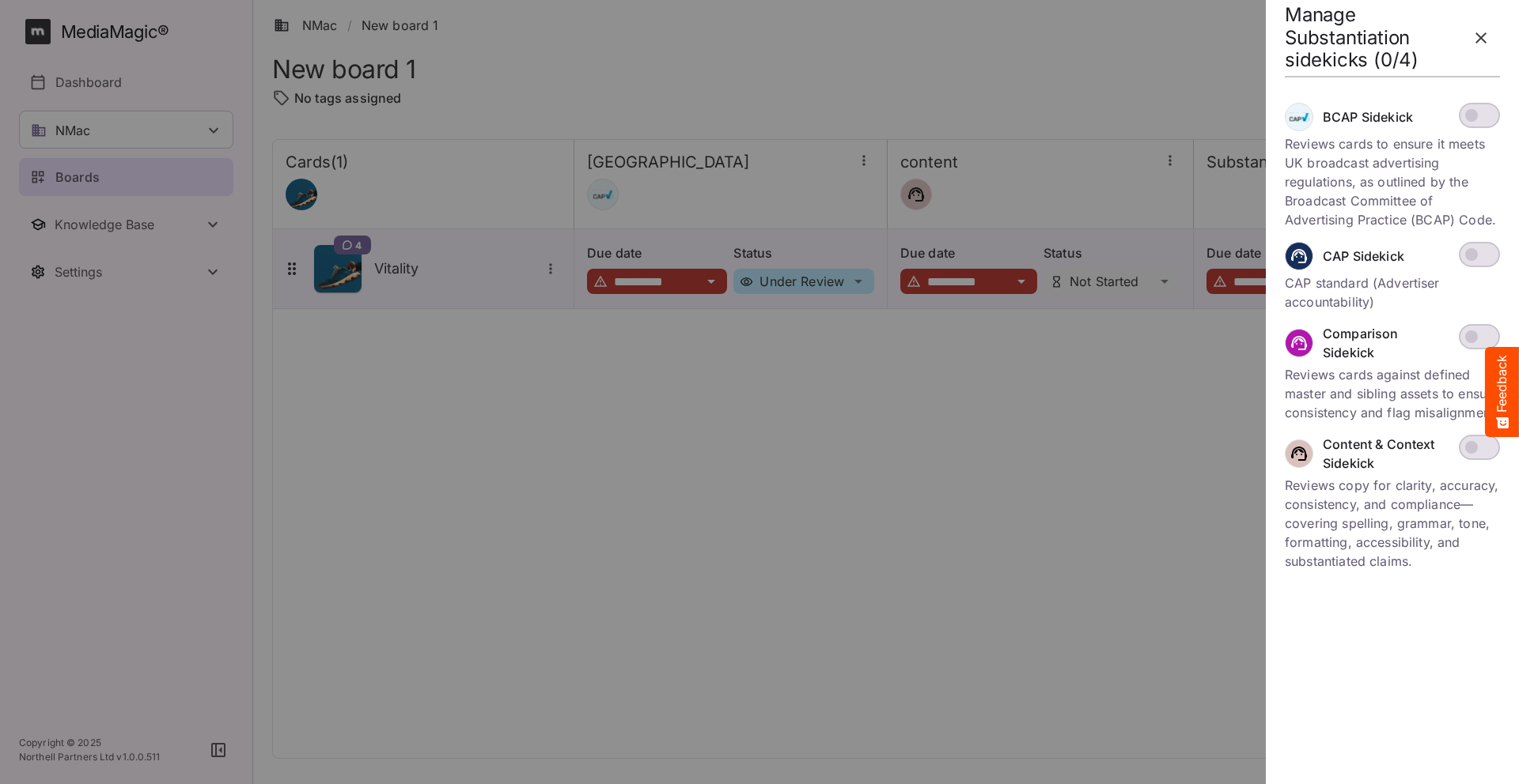
click at [912, 363] on div at bounding box center [760, 392] width 1519 height 784
click at [1486, 40] on icon "button" at bounding box center [1481, 37] width 19 height 19
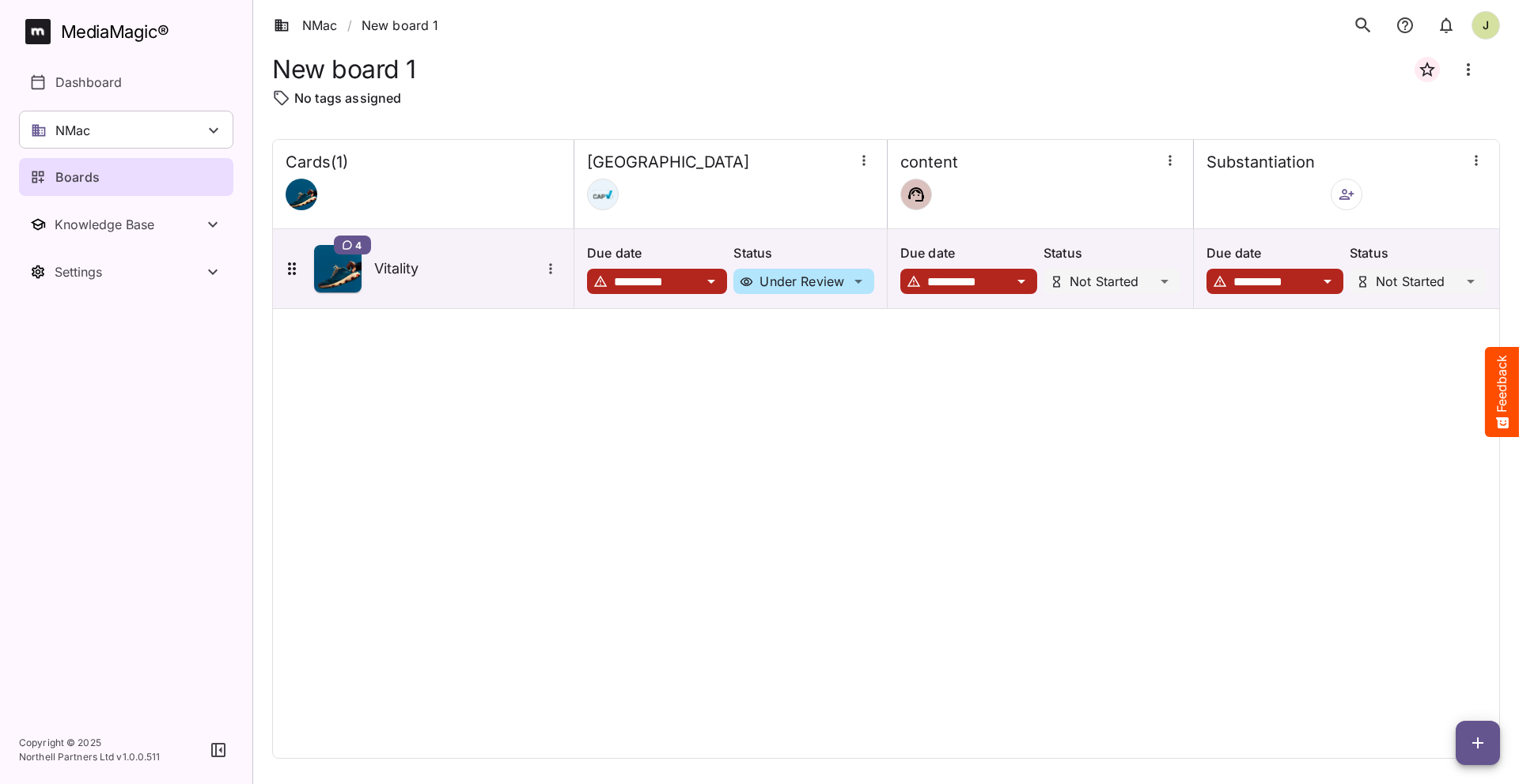
click at [128, 178] on div "Boards" at bounding box center [127, 177] width 194 height 19
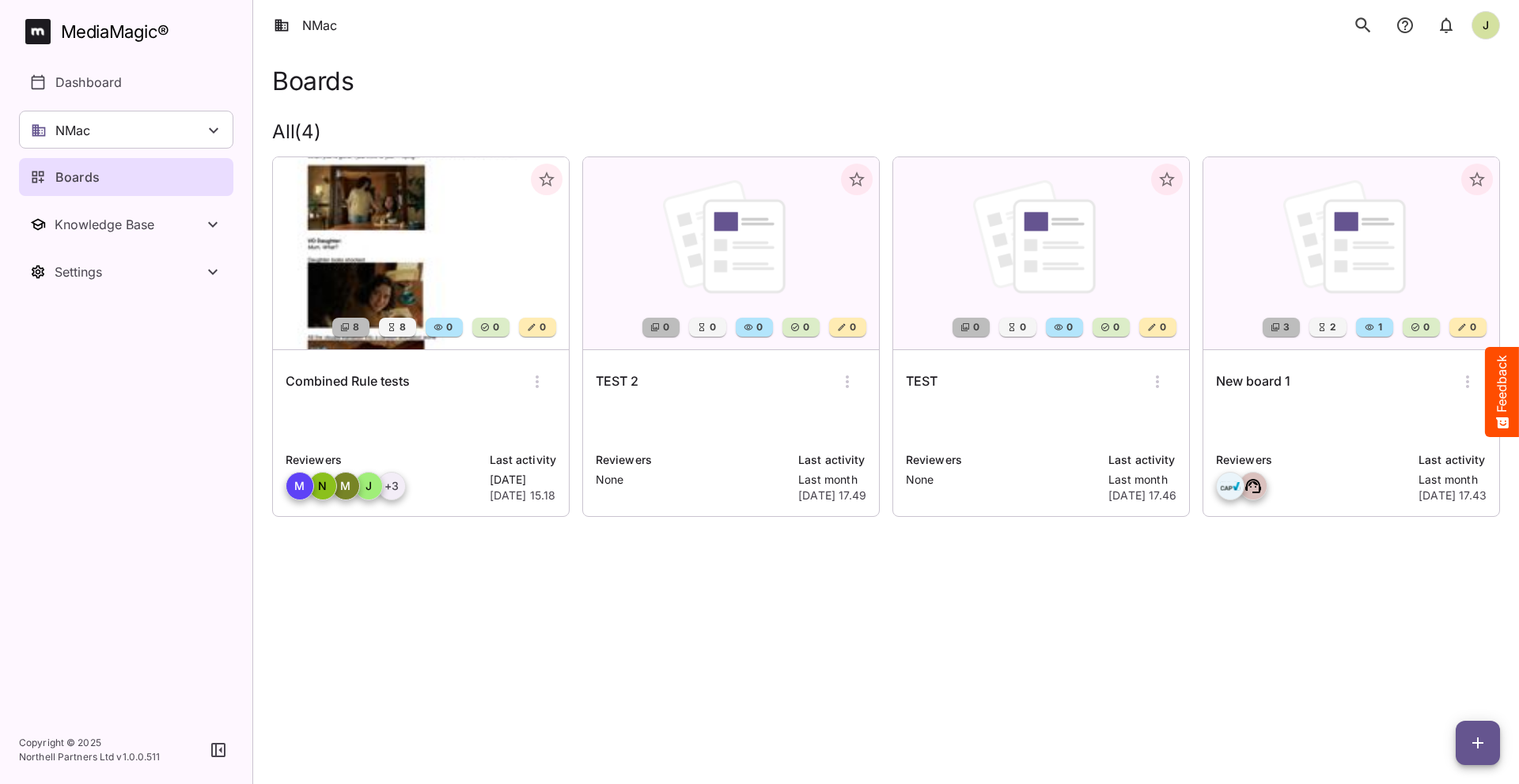
click at [441, 408] on p at bounding box center [420, 423] width 270 height 31
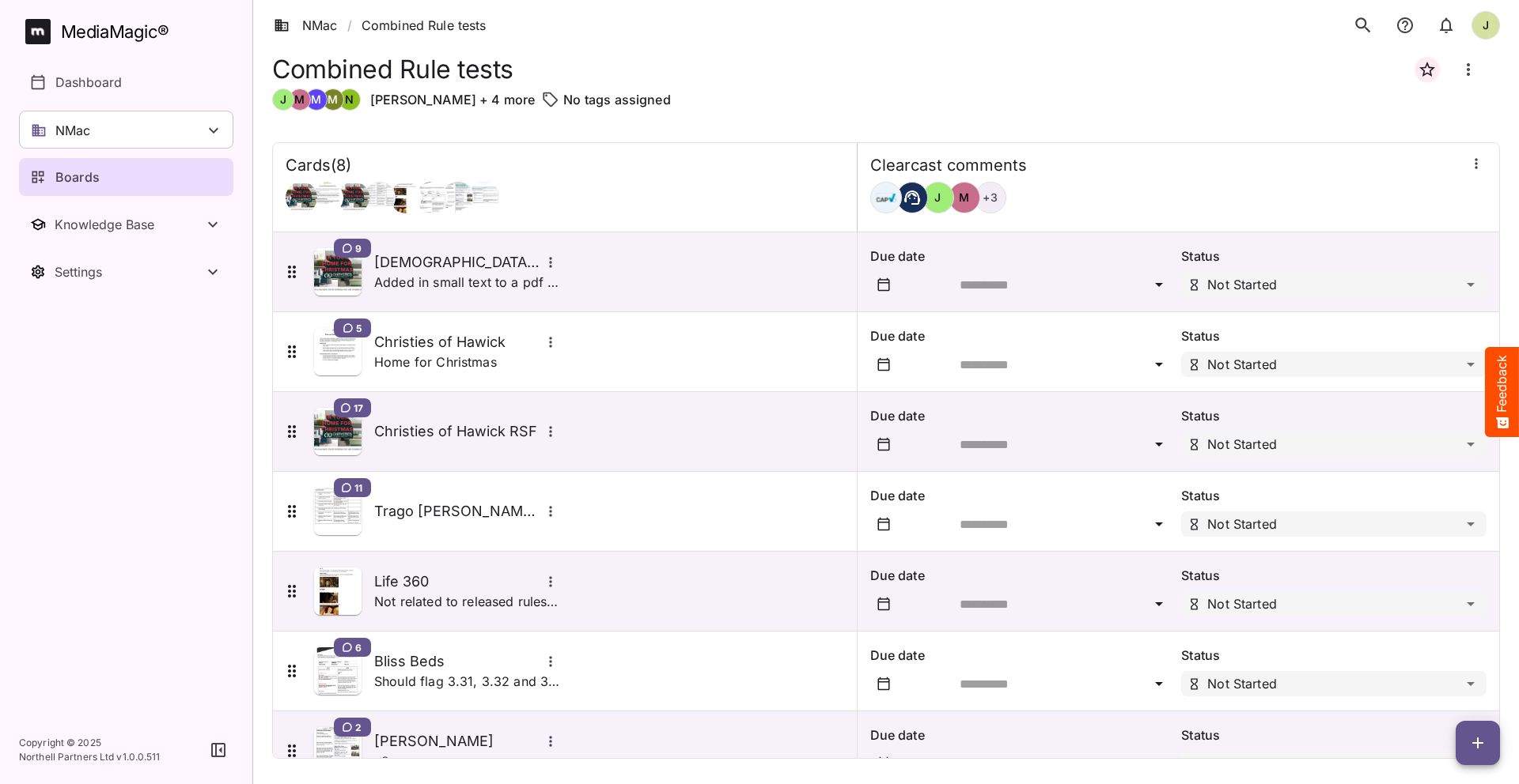
scroll to position [126, 0]
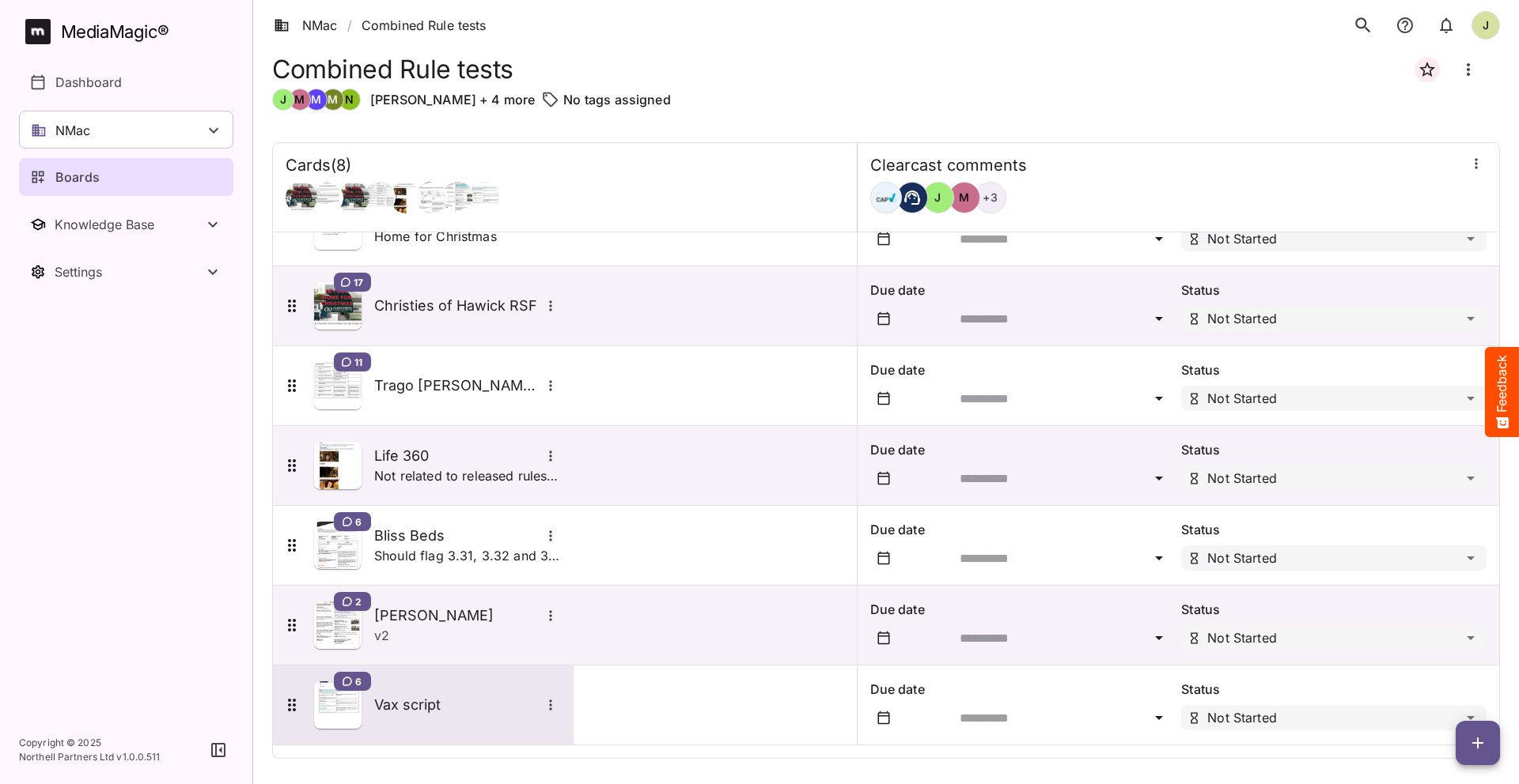
click at [469, 718] on div "6 Vax script" at bounding box center [421, 705] width 278 height 47
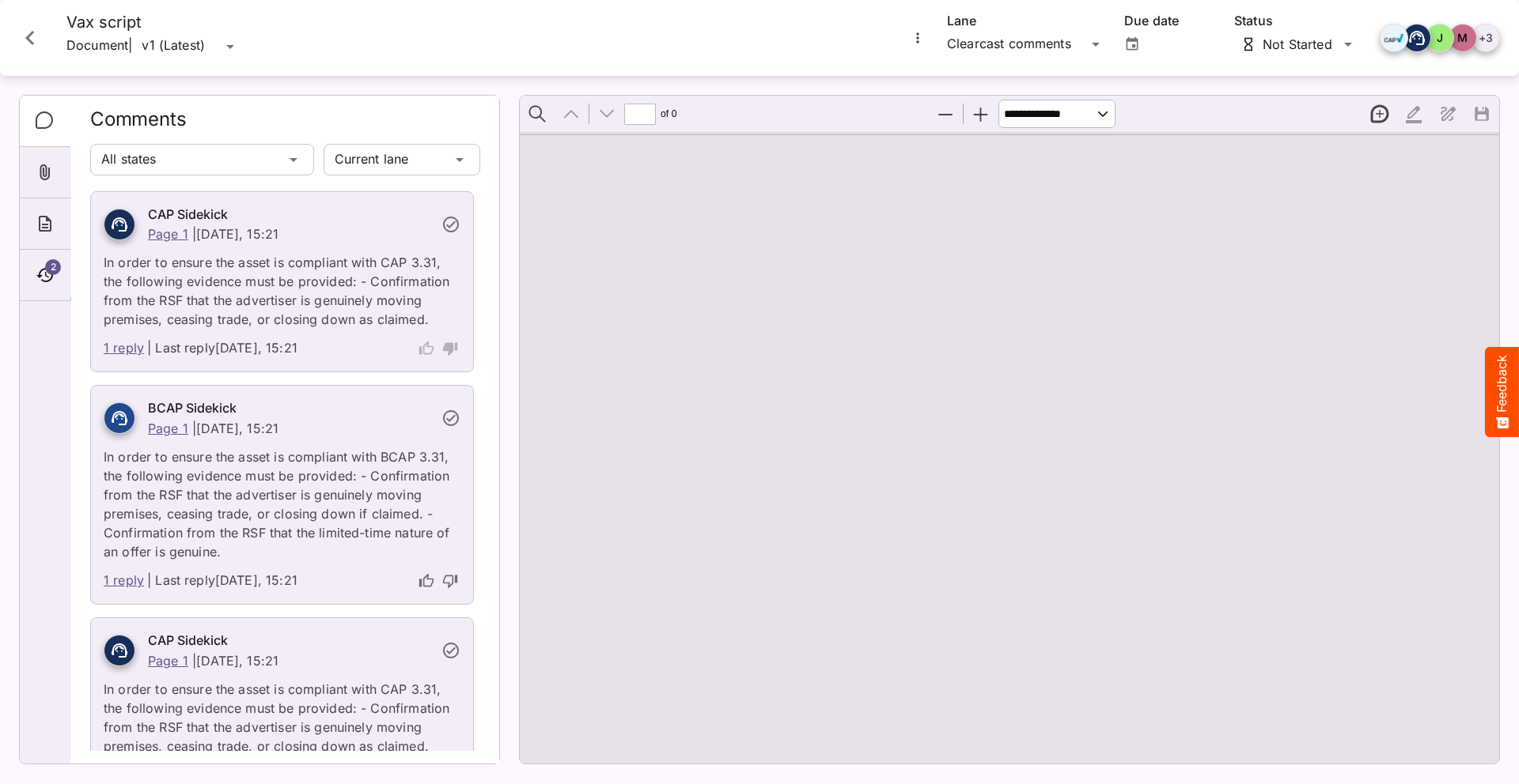
type input "*"
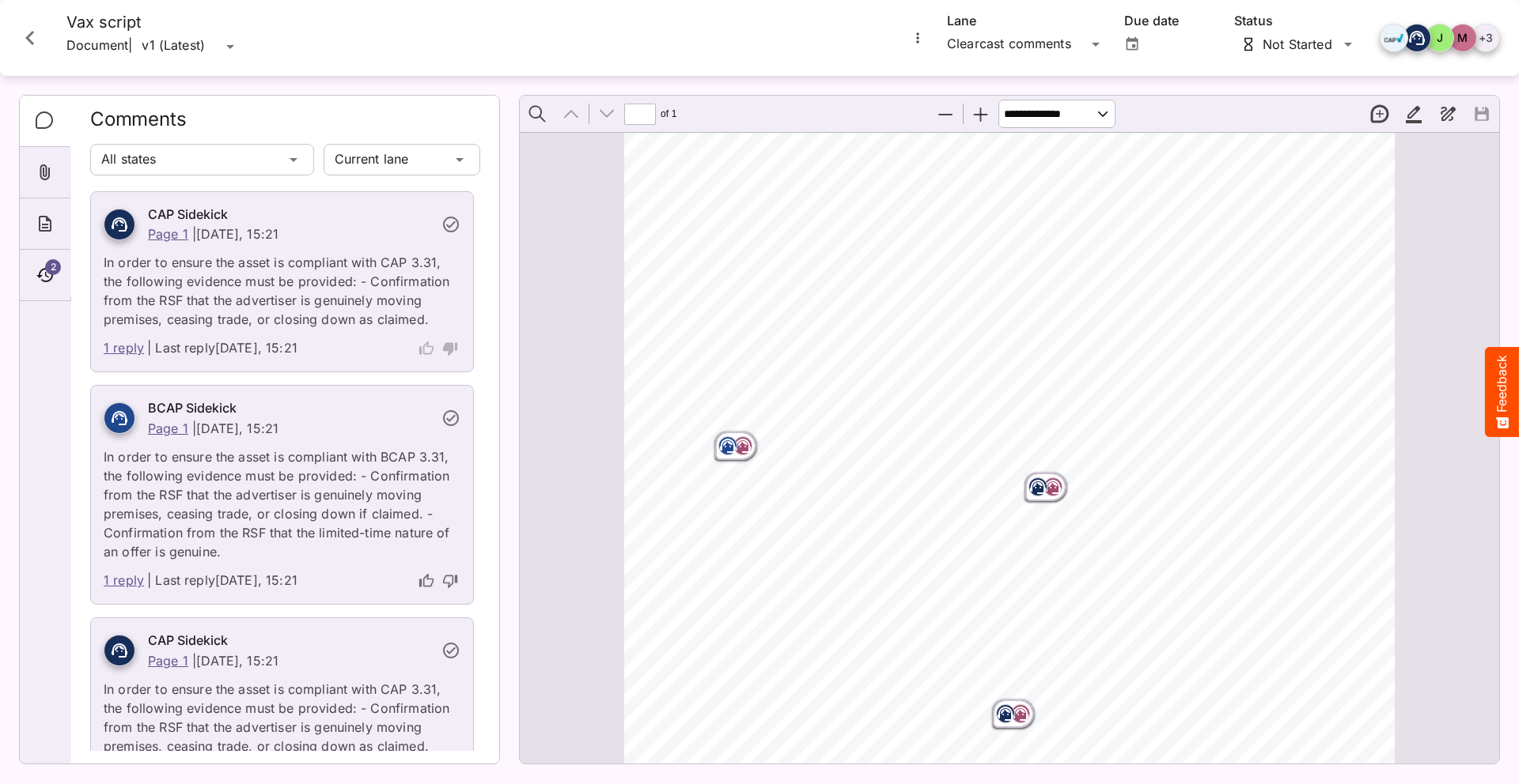
click at [740, 447] on circle "Page ⁨1⁩" at bounding box center [741, 447] width 2 height 2
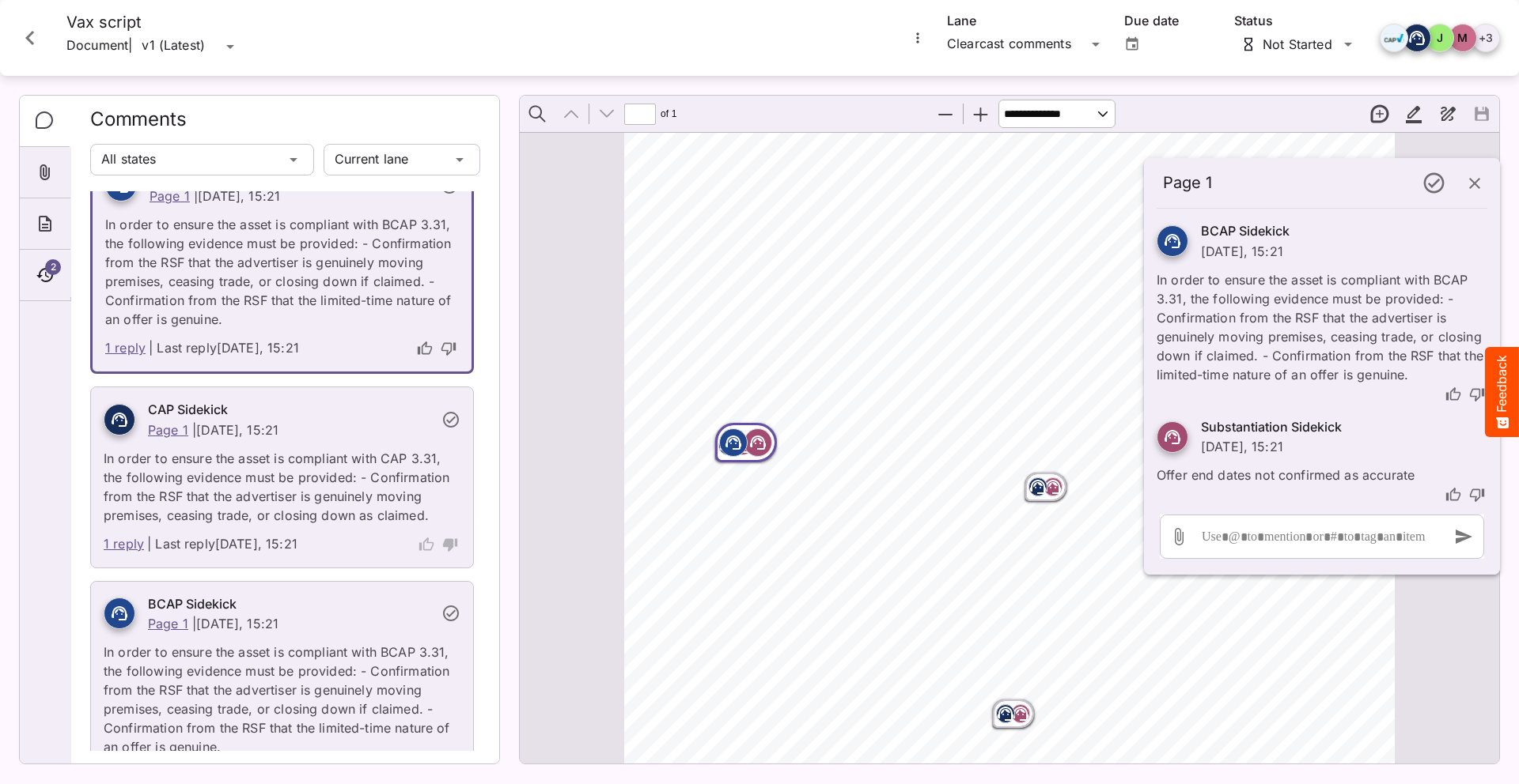
scroll to position [0, 0]
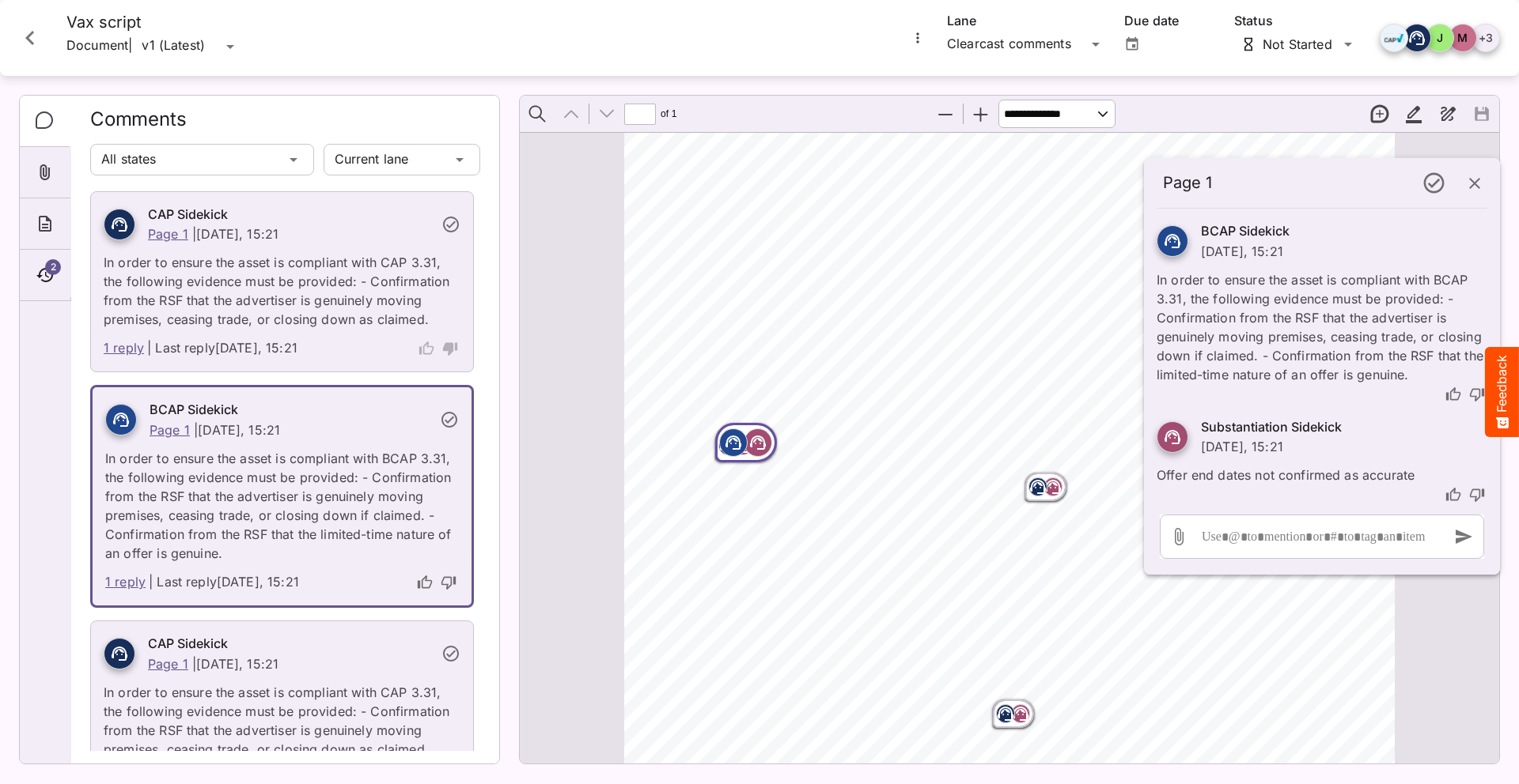
click at [46, 56] on div at bounding box center [29, 37] width 47 height 51
click at [31, 38] on icon "Close card" at bounding box center [30, 38] width 29 height 29
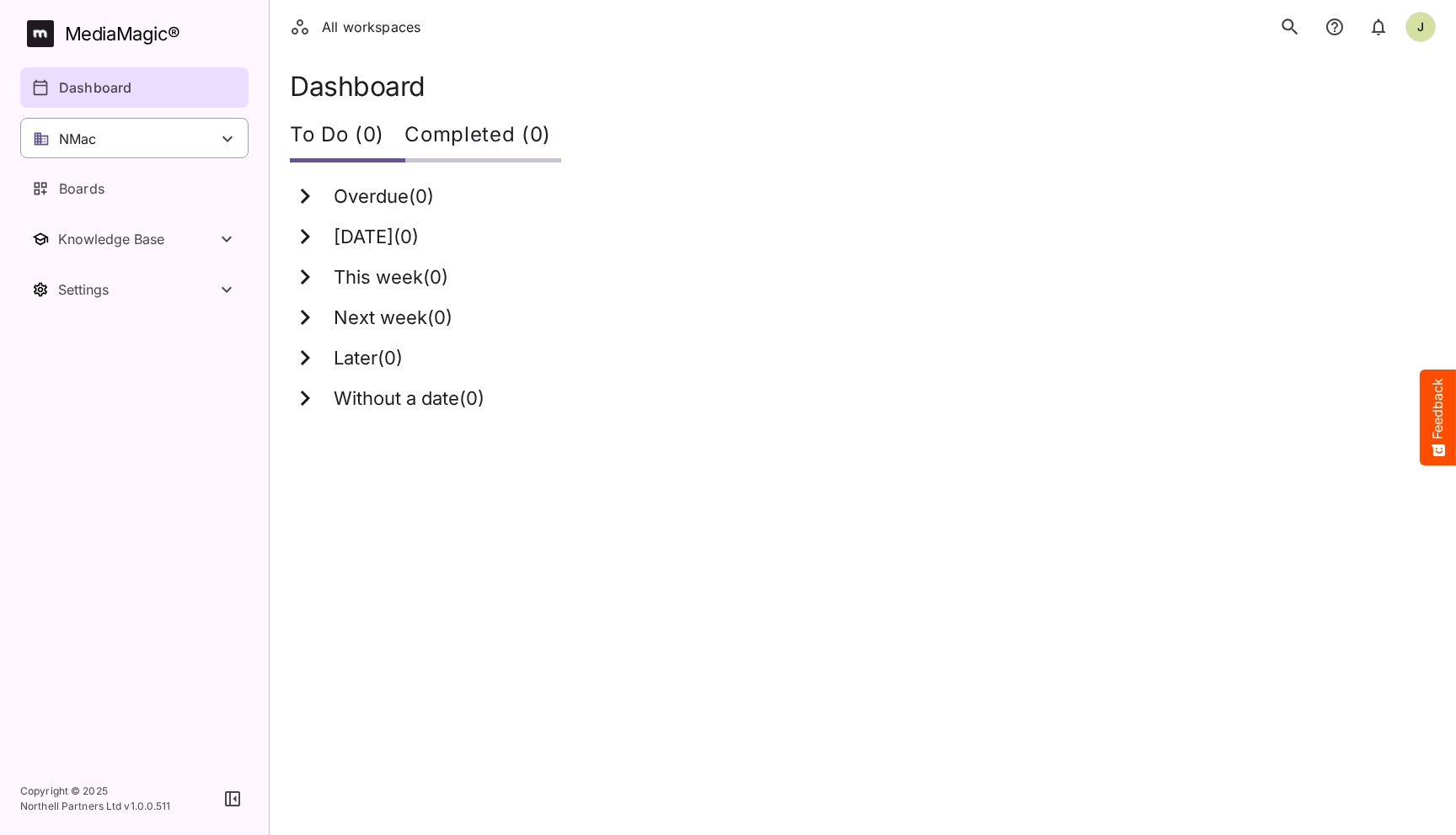
click at [205, 149] on div "NMac" at bounding box center [134, 138] width 228 height 41
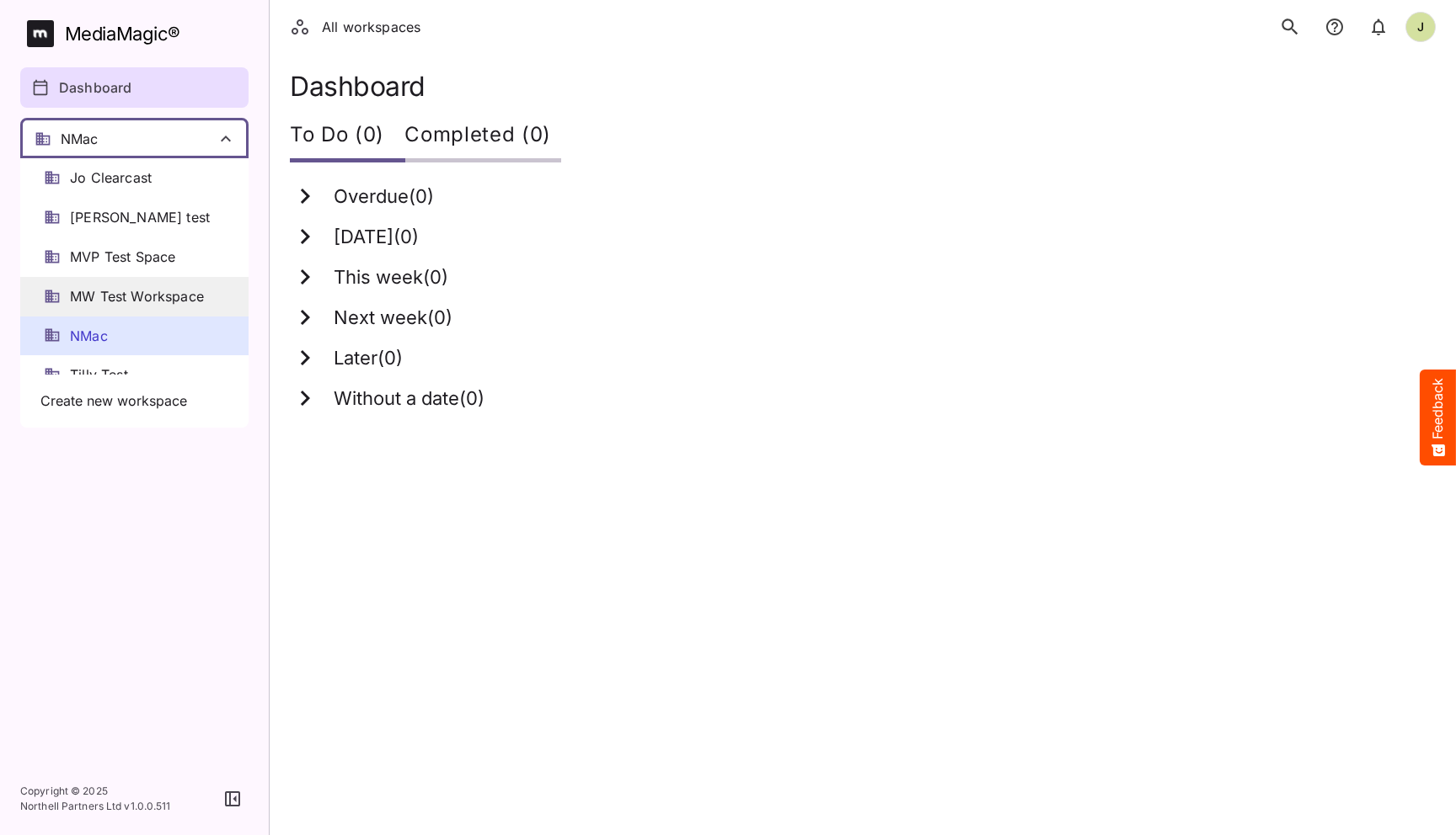
scroll to position [23, 0]
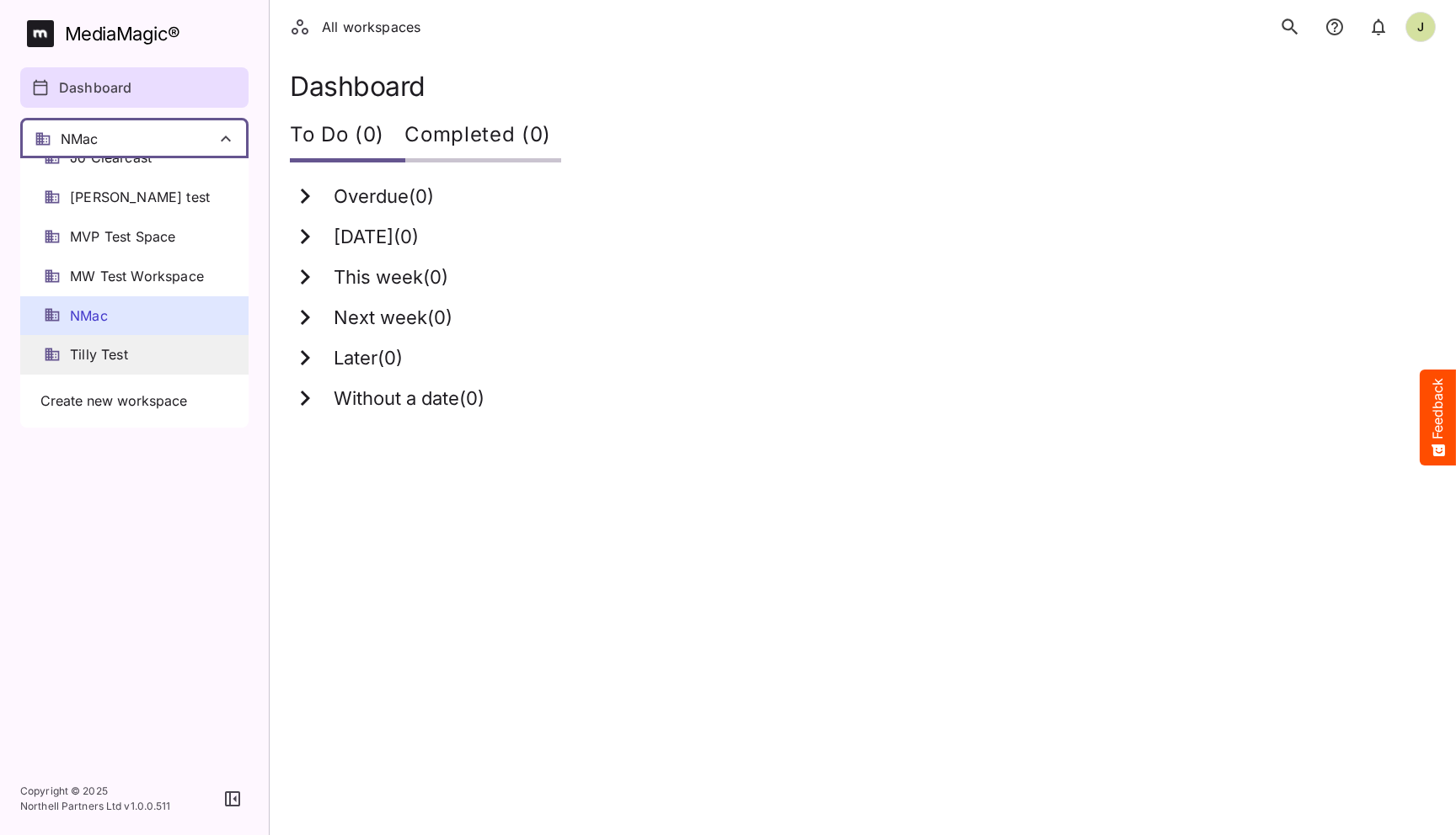
click at [127, 345] on span "Tilly Test" at bounding box center [99, 354] width 58 height 19
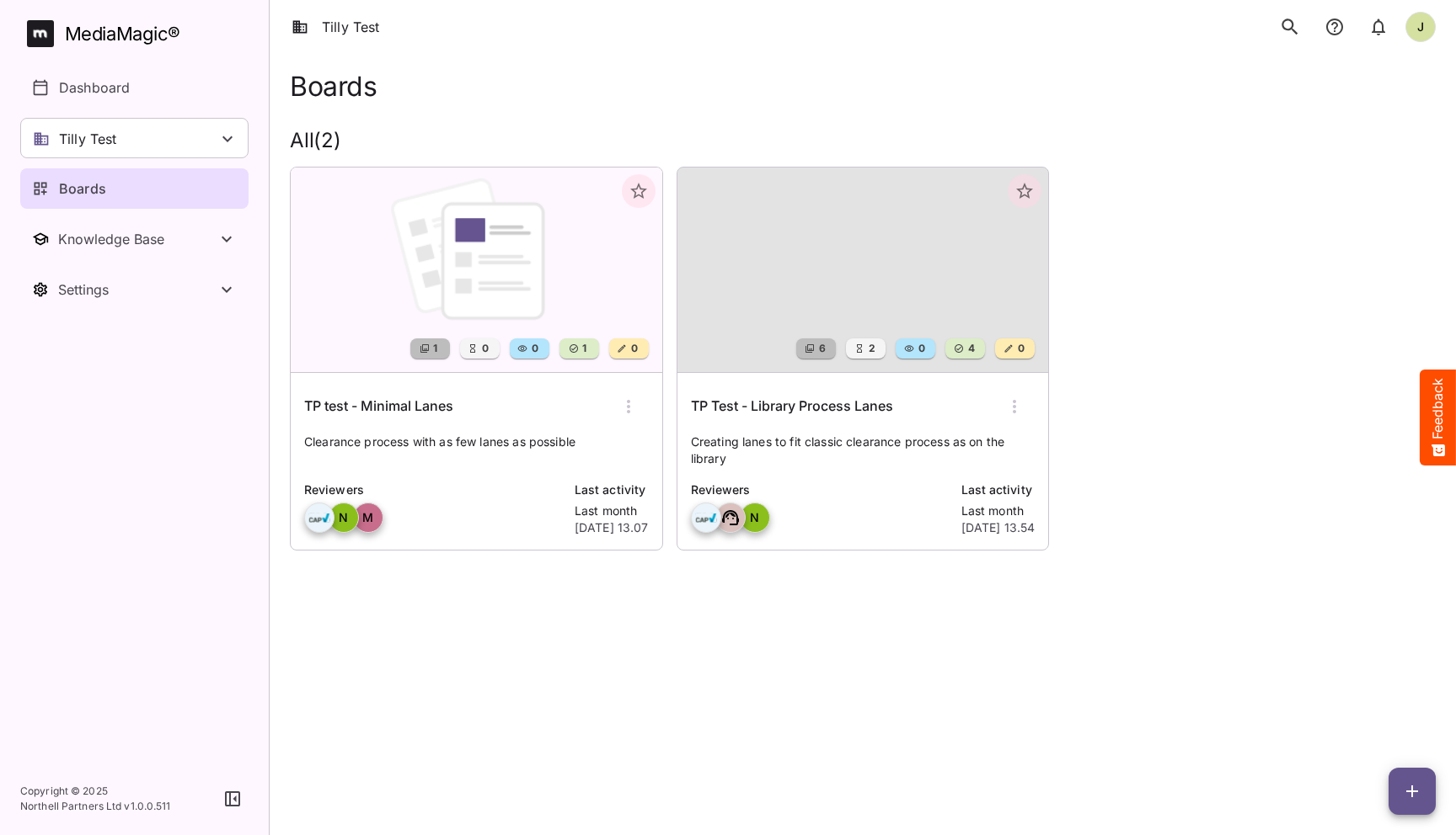
click at [158, 192] on div "Boards" at bounding box center [135, 188] width 206 height 20
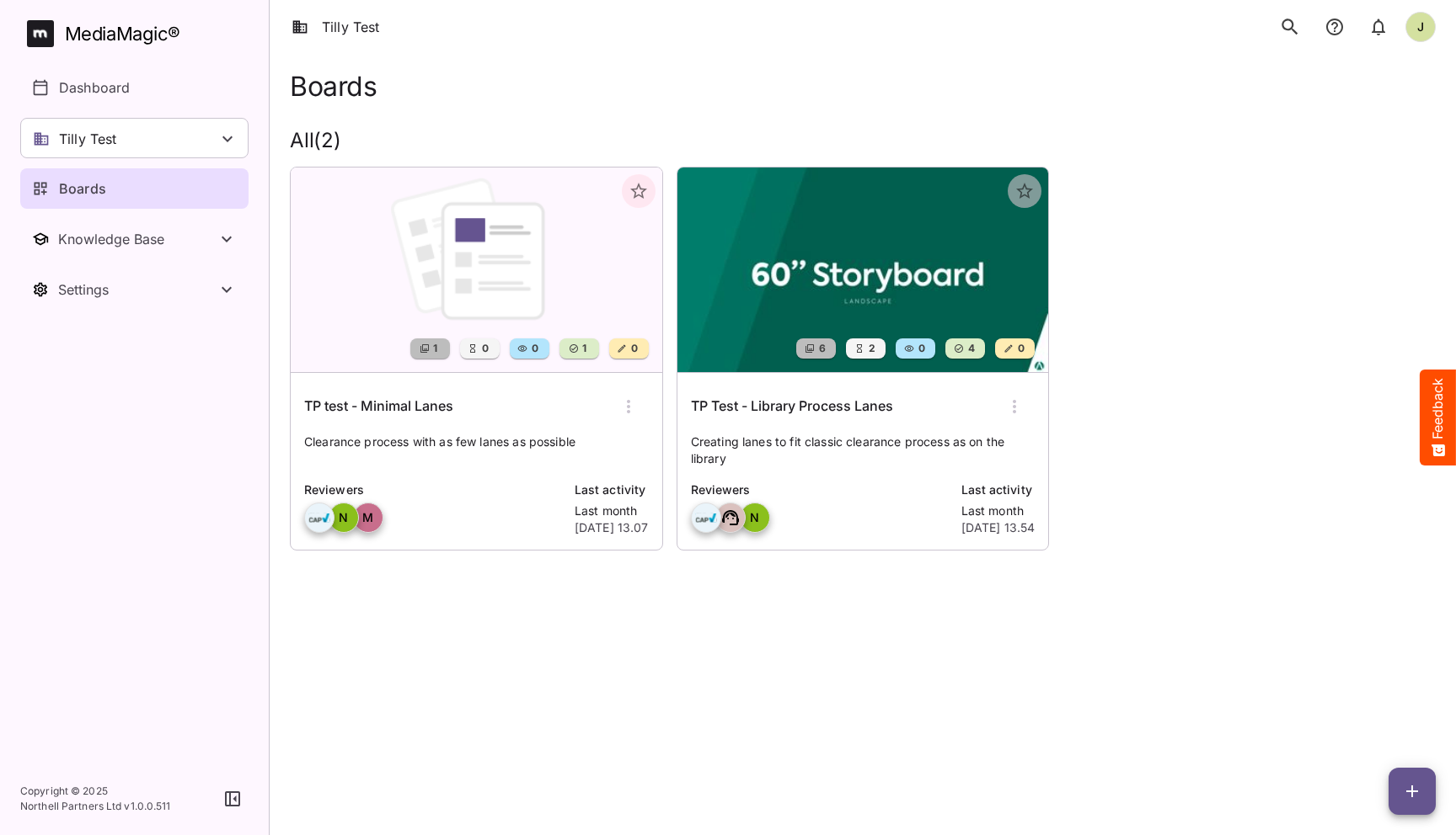
click at [423, 443] on p "Clearance process with as few lanes as possible" at bounding box center [476, 450] width 345 height 33
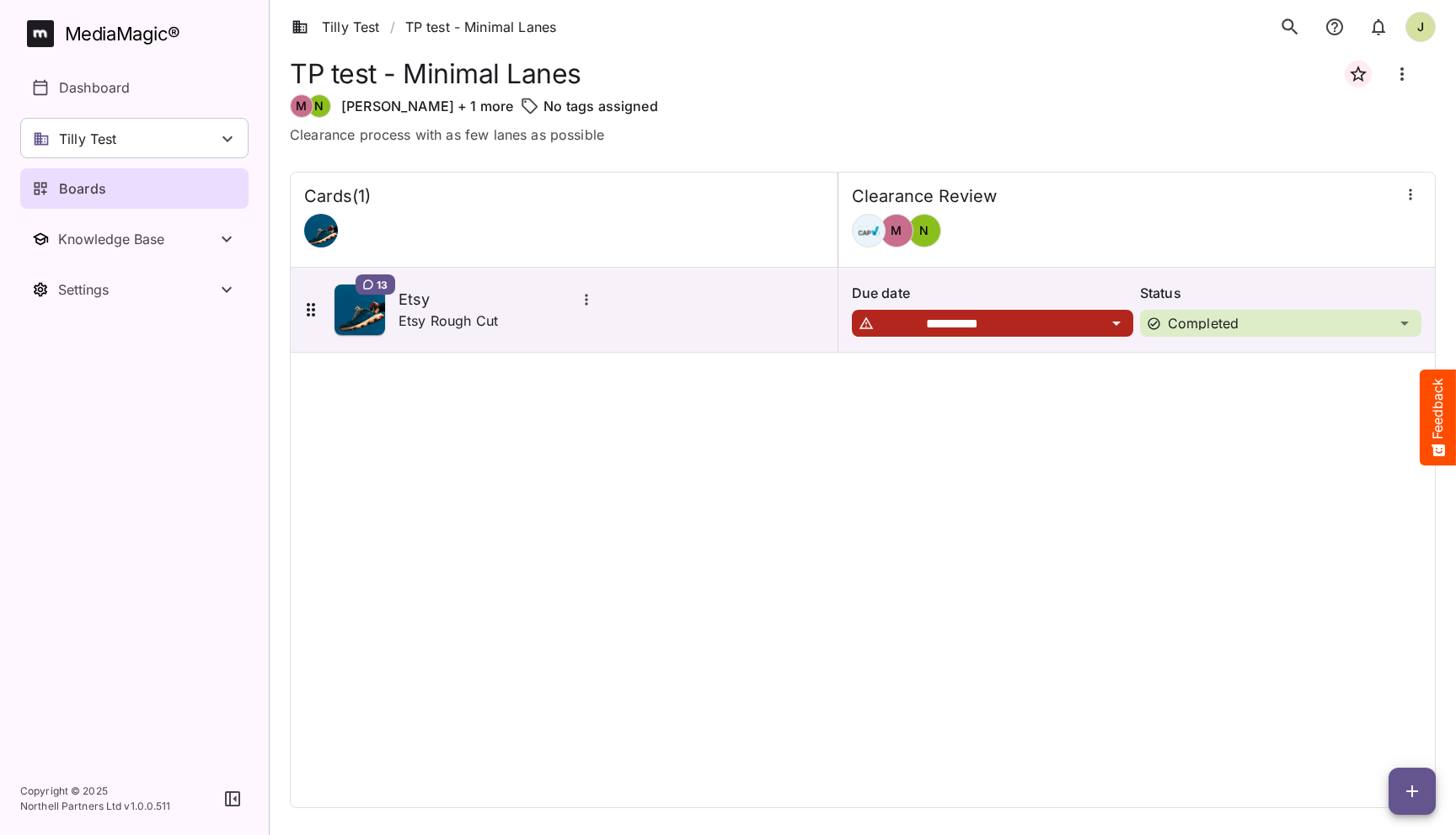
click at [1408, 203] on icon "button" at bounding box center [1410, 195] width 17 height 17
click at [1296, 297] on div "Manage sidekicks" at bounding box center [1321, 309] width 131 height 33
click at [1407, 195] on icon "button" at bounding box center [1410, 195] width 17 height 17
click at [1312, 313] on p "Manage sidekicks" at bounding box center [1321, 310] width 118 height 20
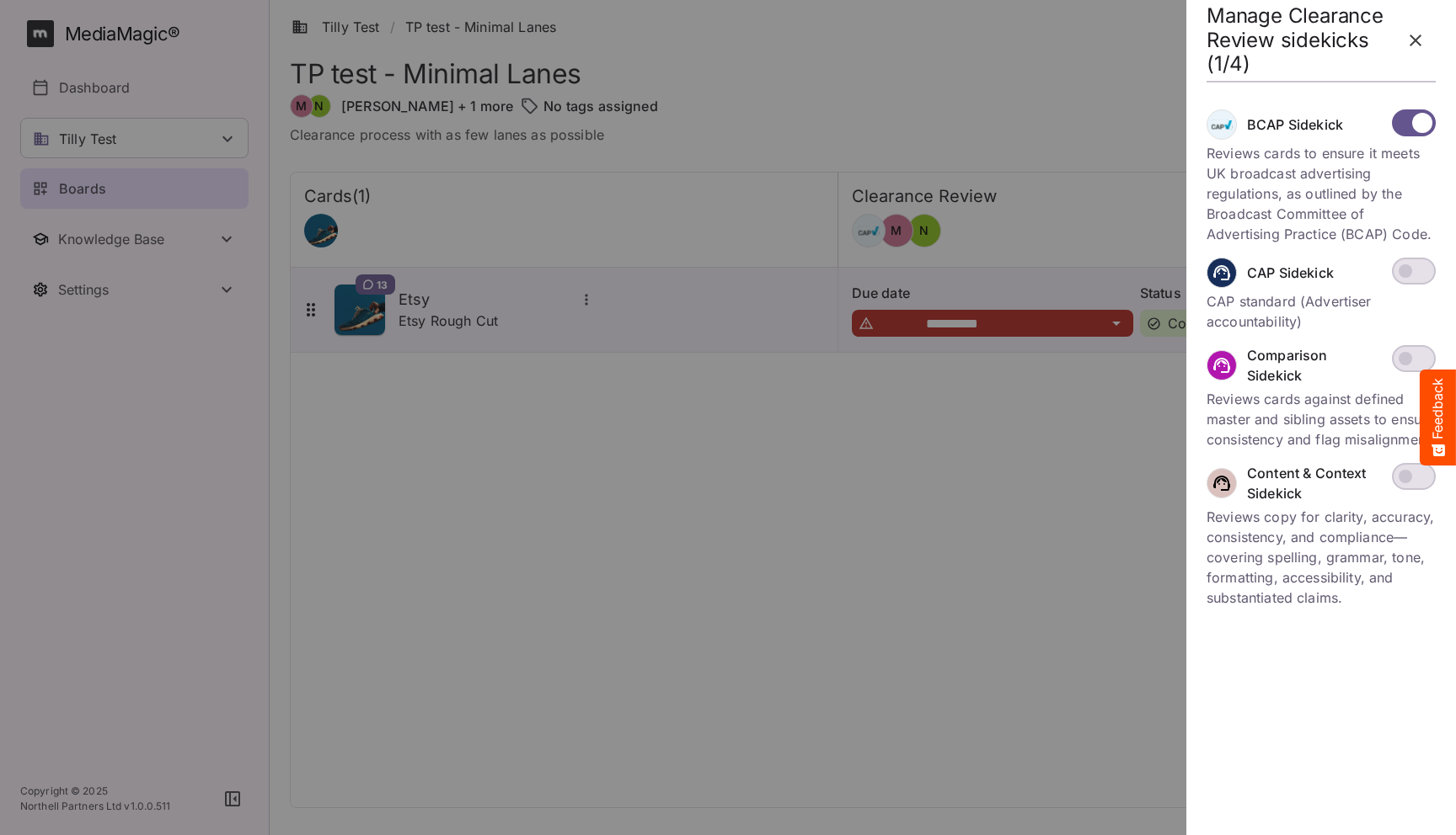
click at [1419, 30] on icon "button" at bounding box center [1415, 40] width 20 height 20
